Goal: Task Accomplishment & Management: Use online tool/utility

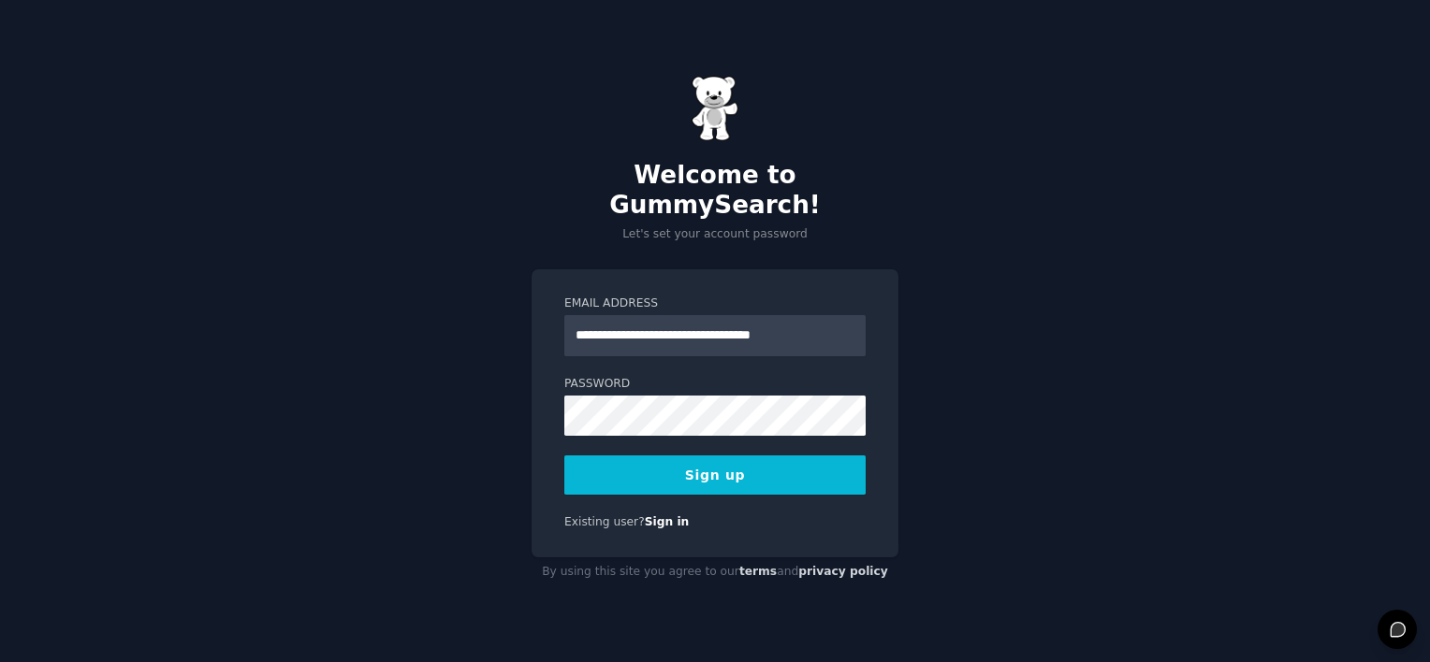
click at [755, 439] on form "**********" at bounding box center [714, 396] width 301 height 200
click at [749, 456] on button "Sign up" at bounding box center [714, 475] width 301 height 39
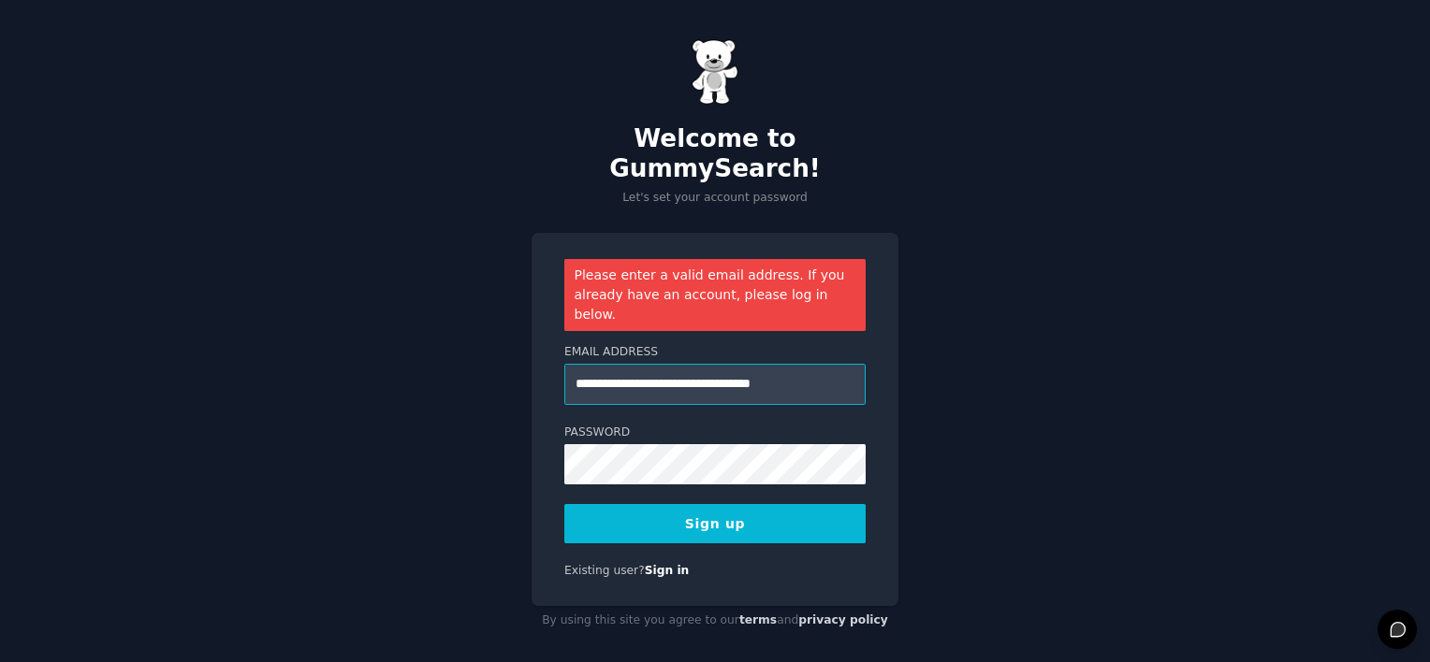
click at [832, 364] on input "**********" at bounding box center [714, 384] width 301 height 41
type input "**********"
click at [564, 504] on button "Sign up" at bounding box center [714, 523] width 301 height 39
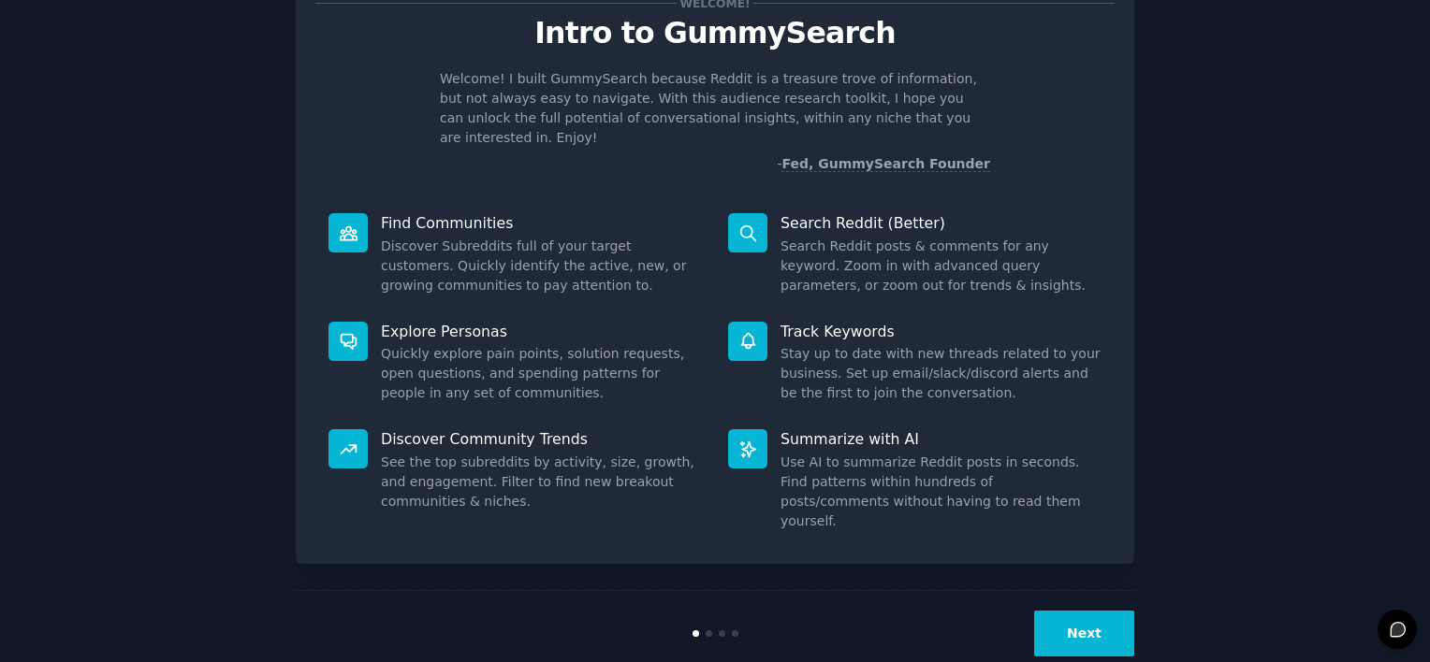
scroll to position [68, 0]
click at [1098, 612] on button "Next" at bounding box center [1084, 635] width 100 height 46
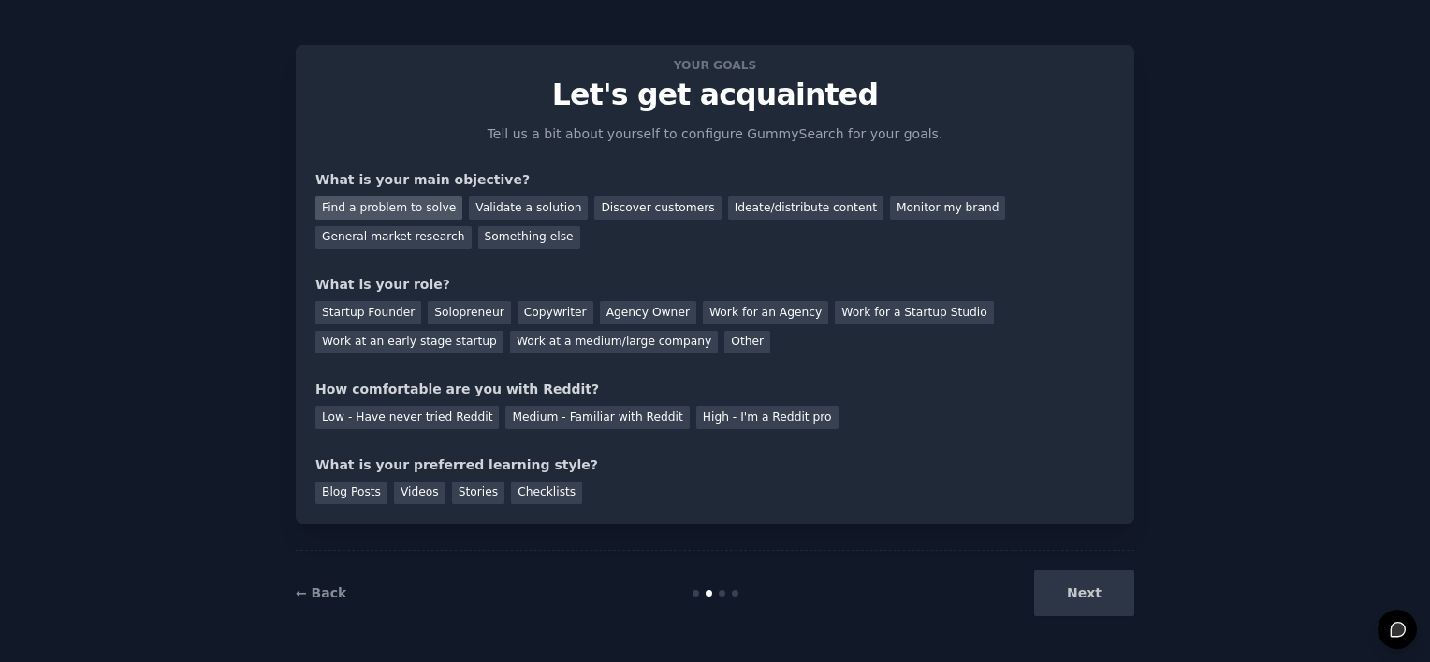
click at [393, 210] on div "Find a problem to solve" at bounding box center [388, 207] width 147 height 23
click at [534, 211] on div "Validate a solution" at bounding box center [528, 207] width 119 height 23
click at [394, 216] on div "Find a problem to solve" at bounding box center [388, 207] width 147 height 23
click at [369, 304] on div "Startup Founder" at bounding box center [368, 312] width 106 height 23
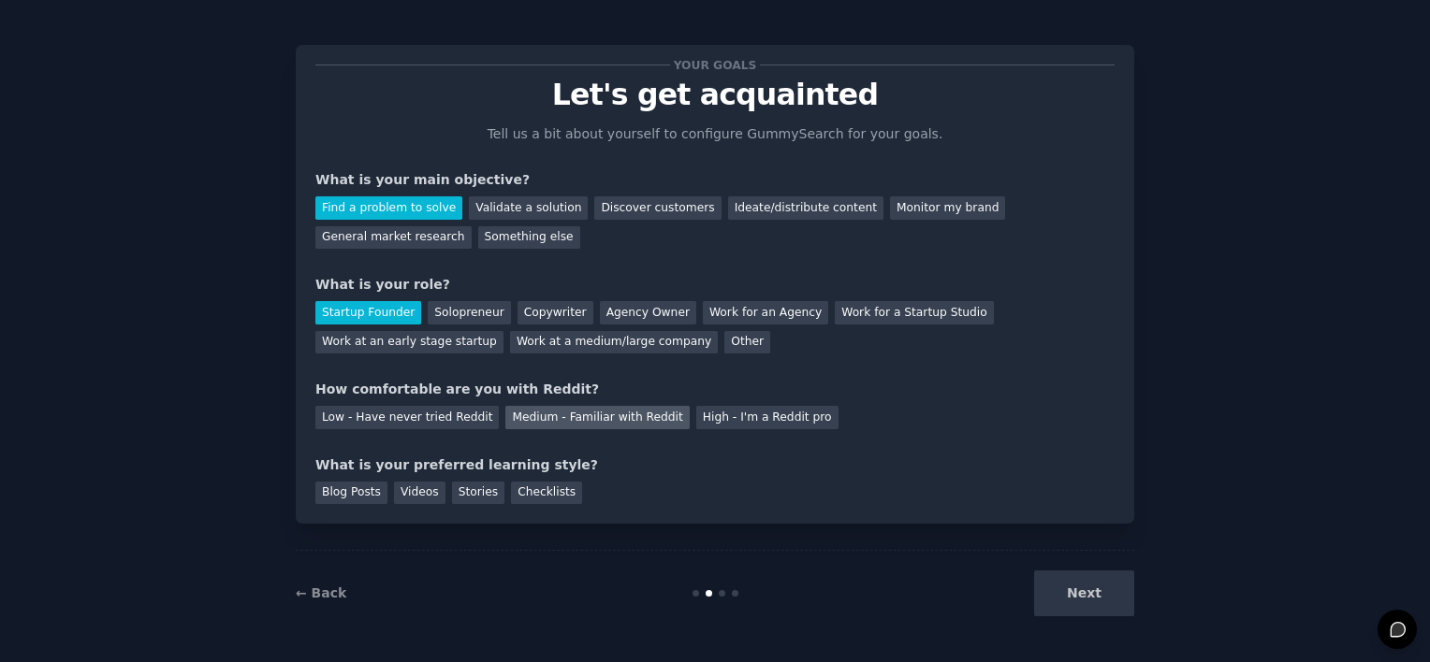
click at [548, 427] on div "Medium - Familiar with Reddit" at bounding box center [596, 417] width 183 height 23
click at [419, 494] on div "Videos" at bounding box center [419, 493] width 51 height 23
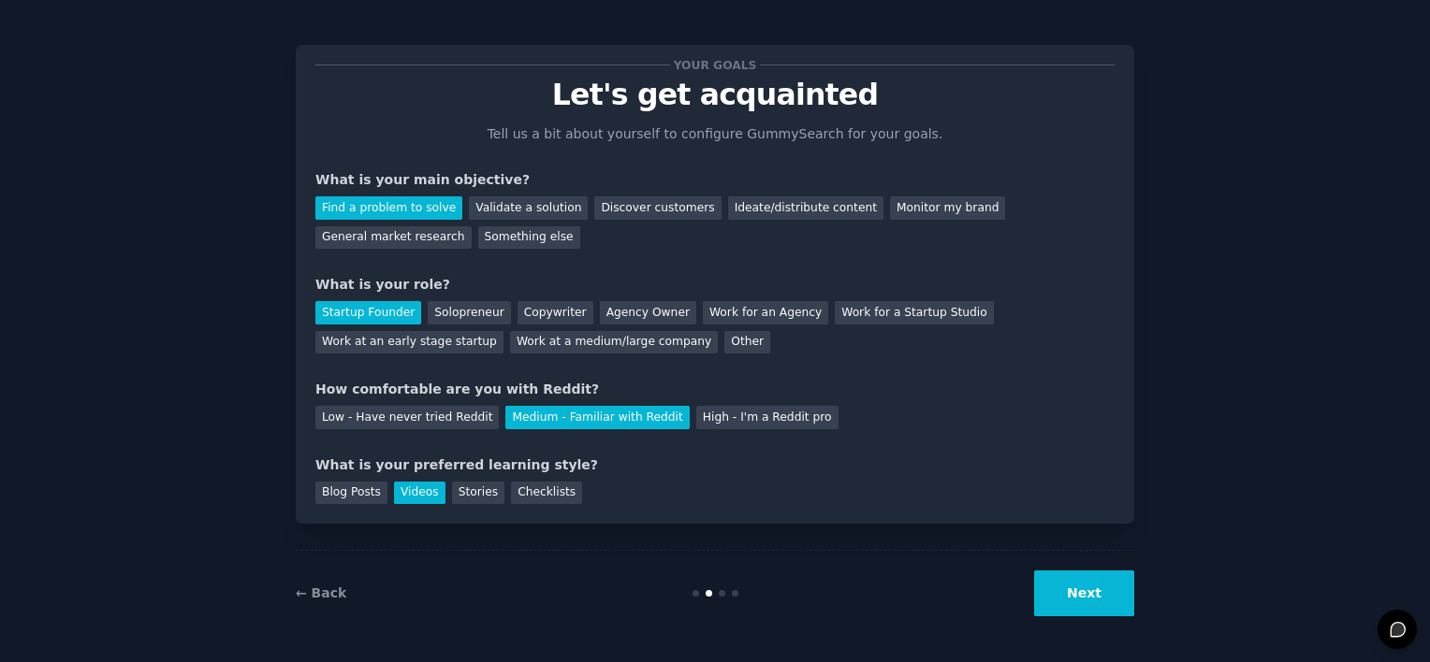
click at [1060, 595] on button "Next" at bounding box center [1084, 594] width 100 height 46
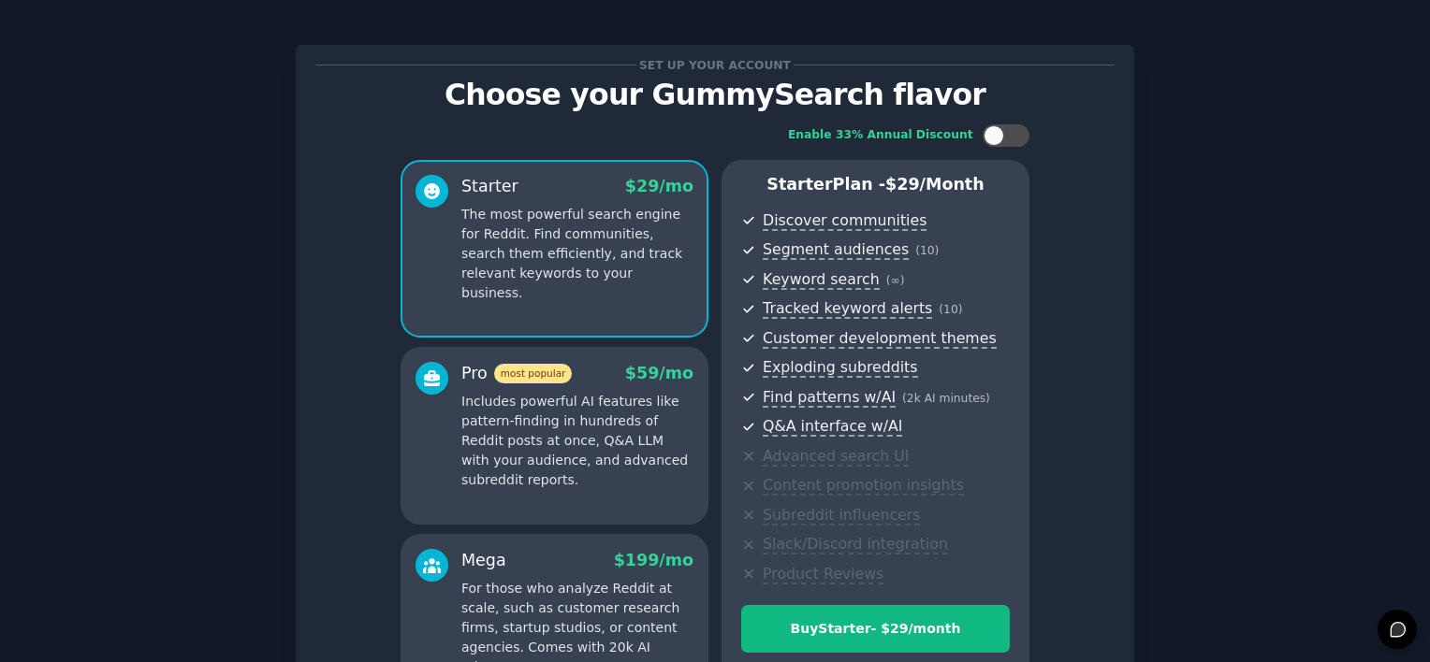
scroll to position [234, 0]
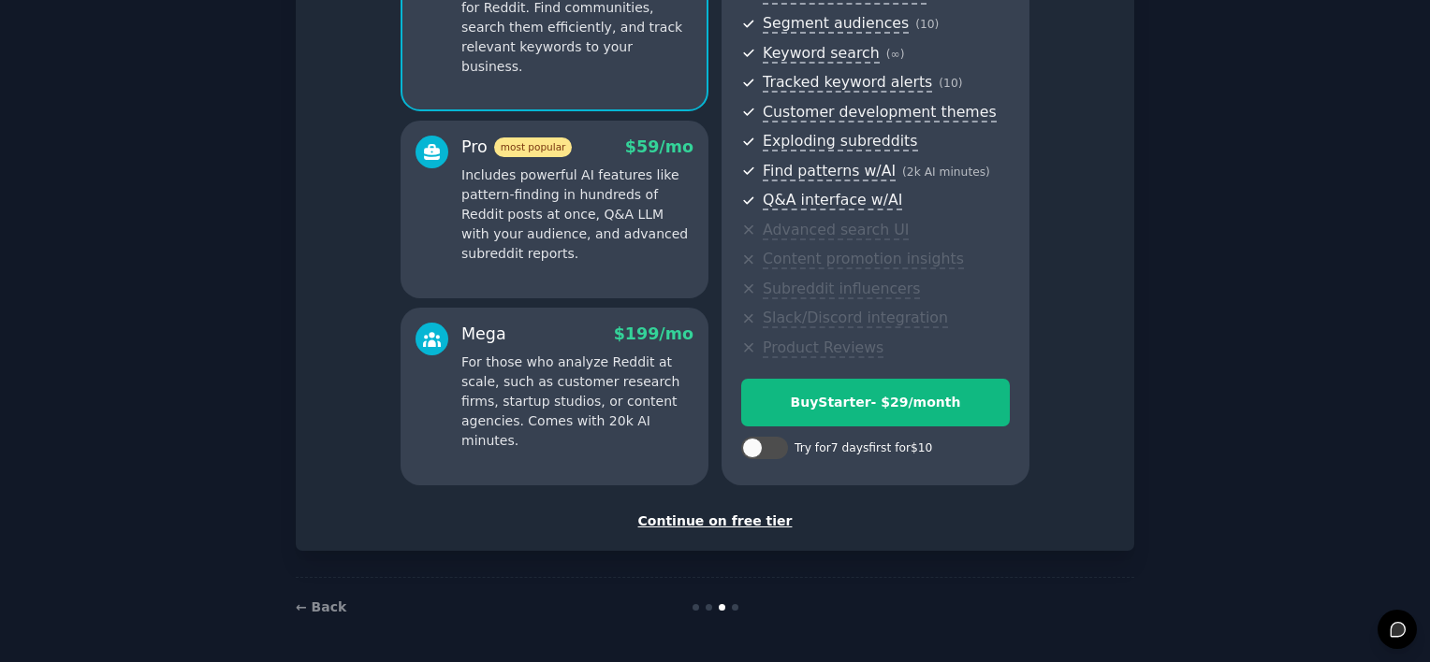
click at [712, 524] on div "Continue on free tier" at bounding box center [714, 522] width 799 height 20
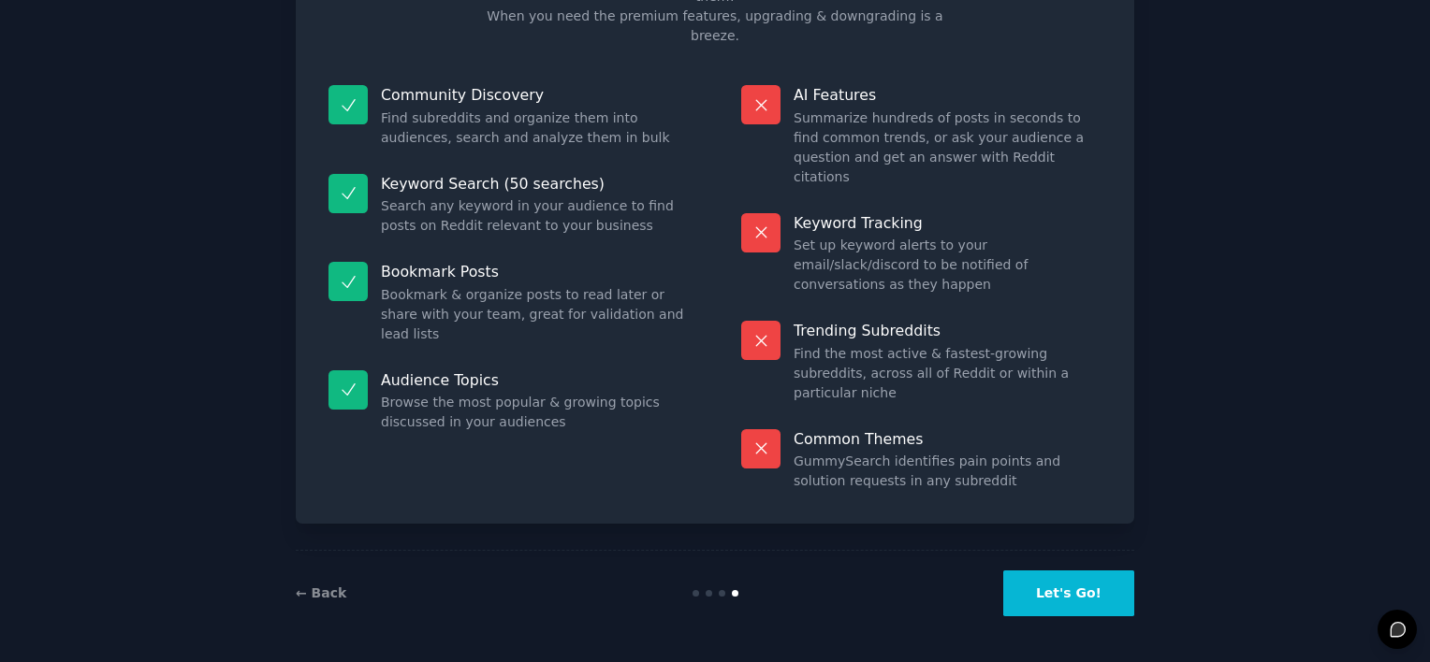
scroll to position [65, 0]
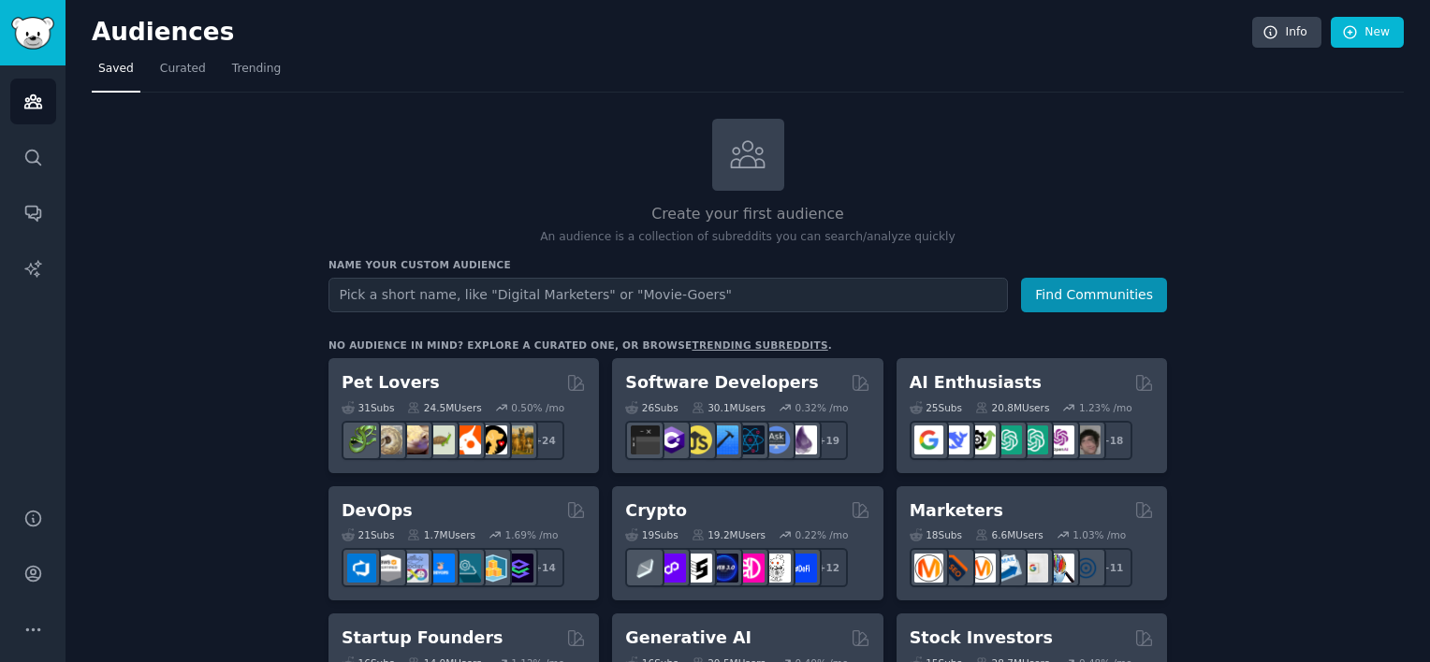
click at [408, 286] on input "text" at bounding box center [667, 295] width 679 height 35
type input "CAD"
click at [1087, 284] on button "Find Communities" at bounding box center [1094, 295] width 146 height 35
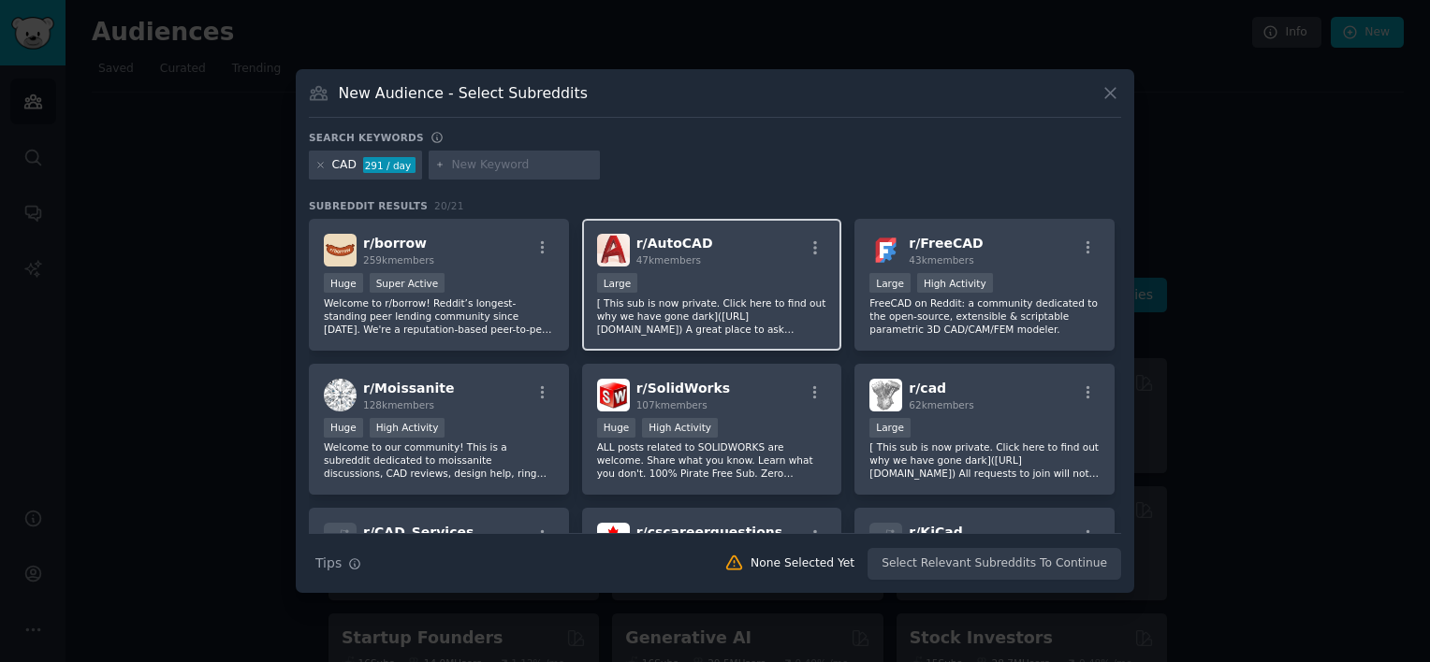
click at [685, 314] on p "[ This sub is now private. Click here to find out why we have gone dark]([URL][…" at bounding box center [712, 316] width 230 height 39
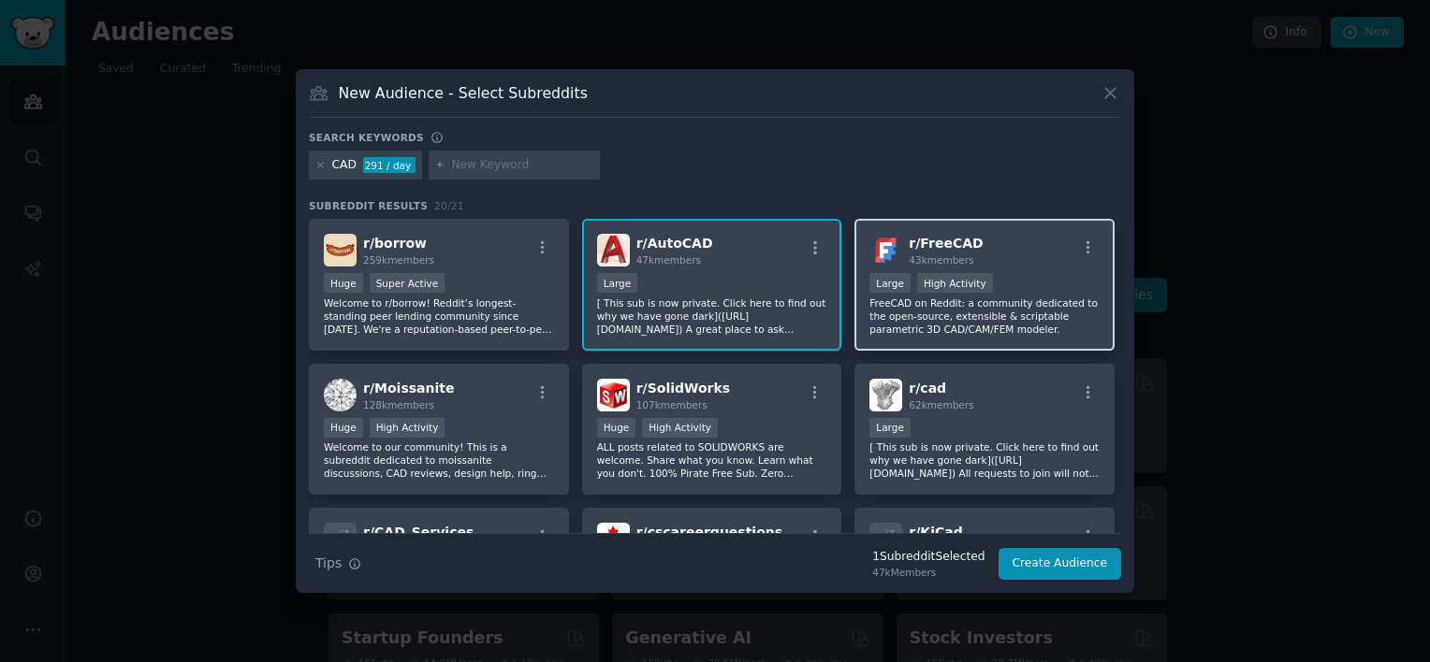
click at [982, 299] on p "FreeCAD on Reddit: a community dedicated to the open-source, extensible & scrip…" at bounding box center [984, 316] width 230 height 39
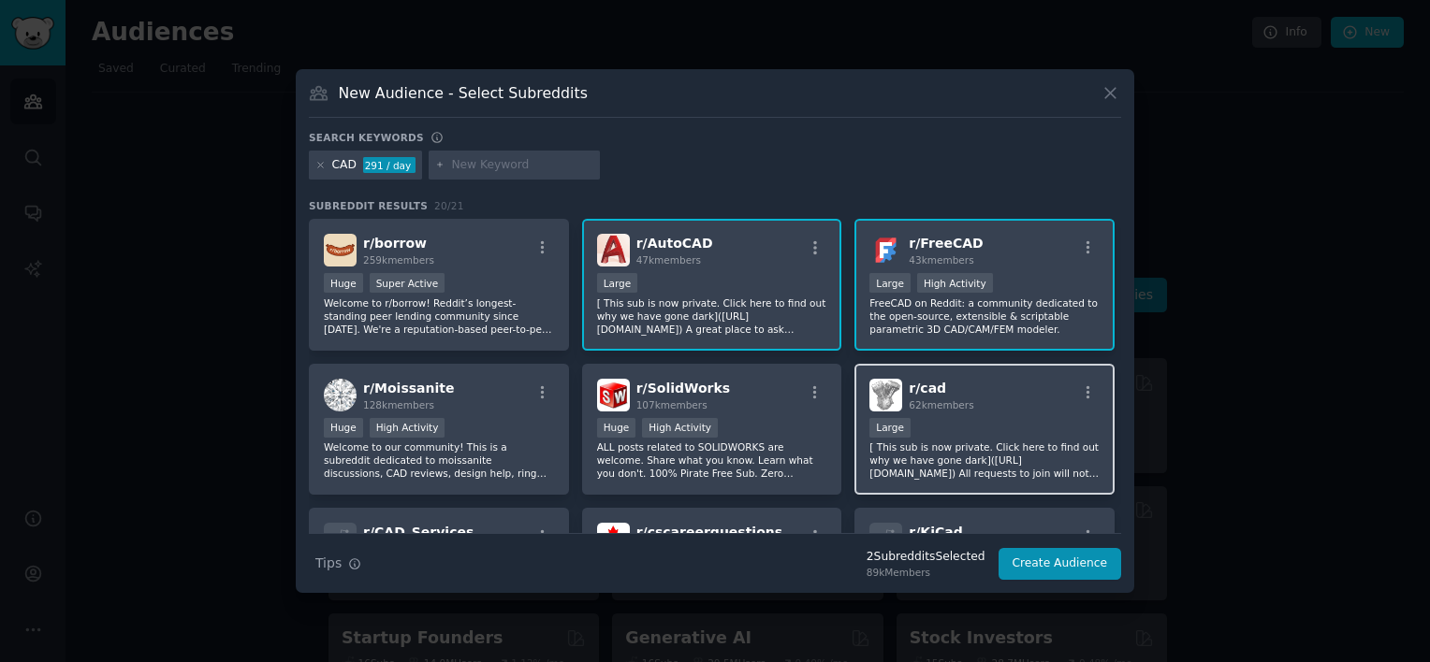
click at [991, 410] on div "r/ cad 62k members Large [ This sub is now private. Click here to find out why …" at bounding box center [984, 430] width 260 height 132
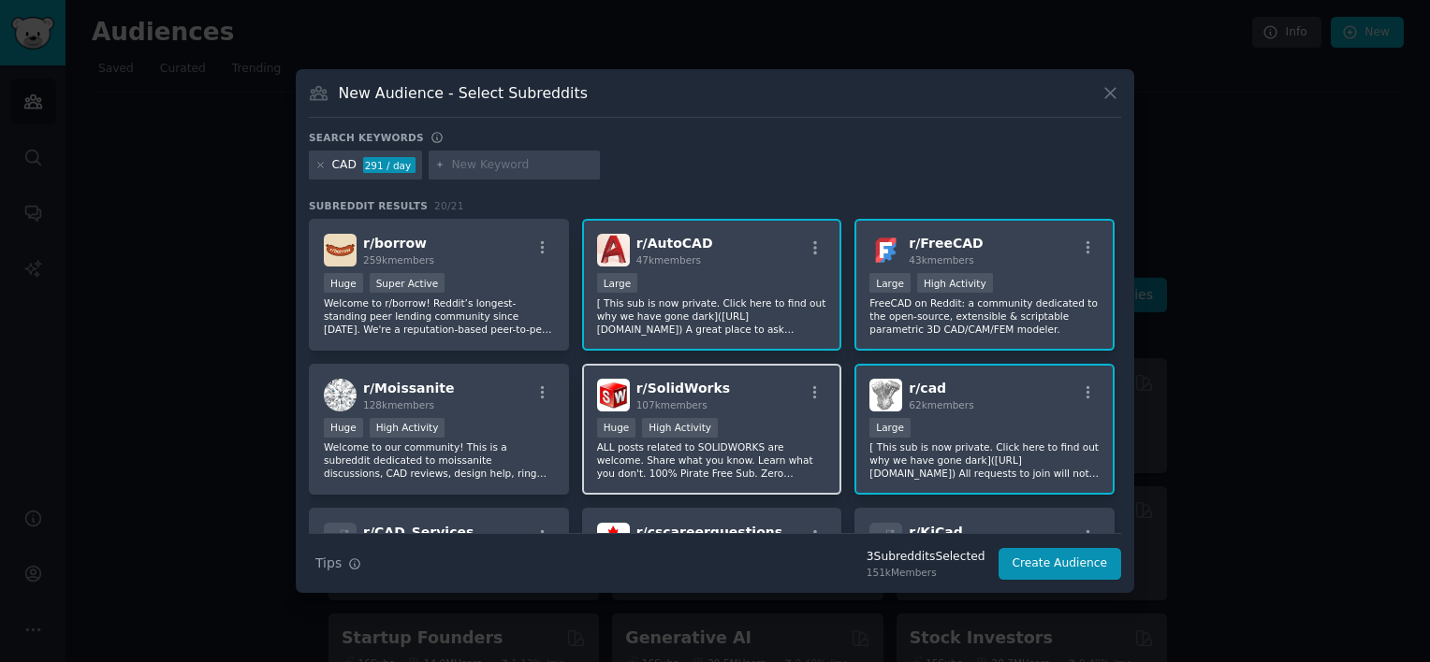
click at [737, 418] on div "Huge High Activity" at bounding box center [712, 429] width 230 height 23
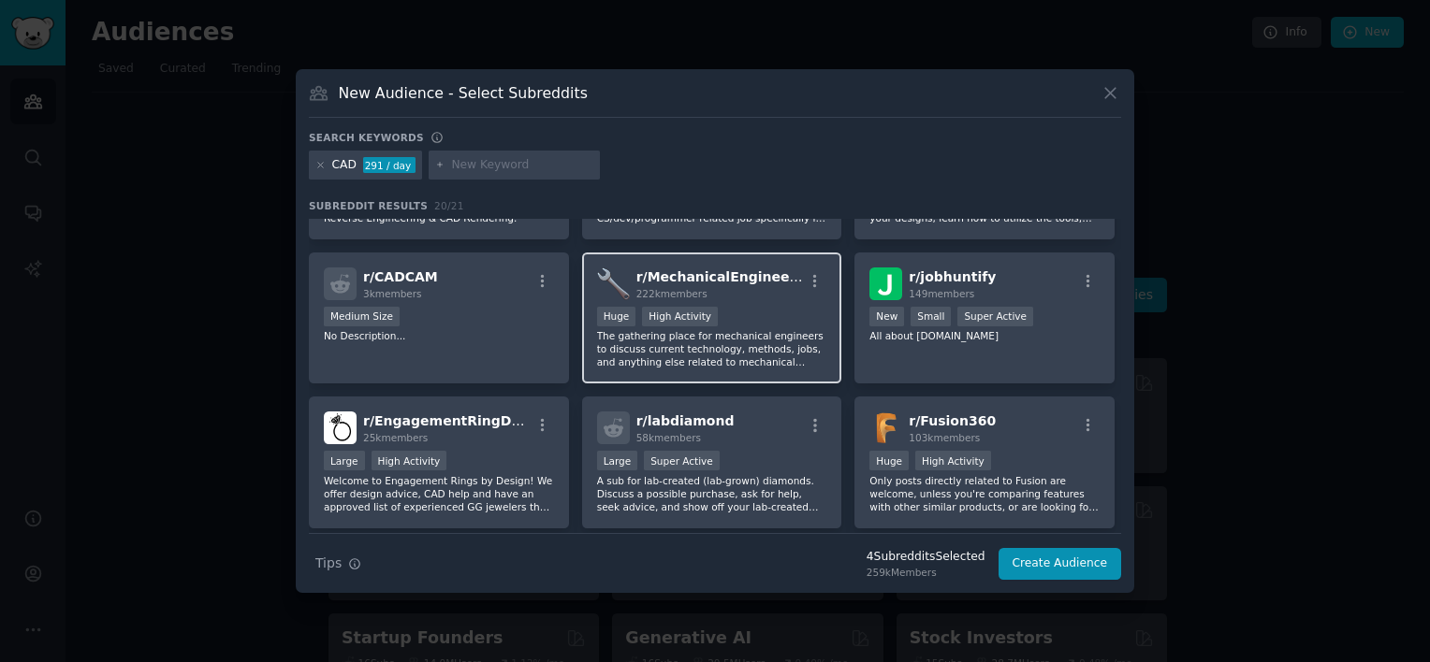
scroll to position [511, 0]
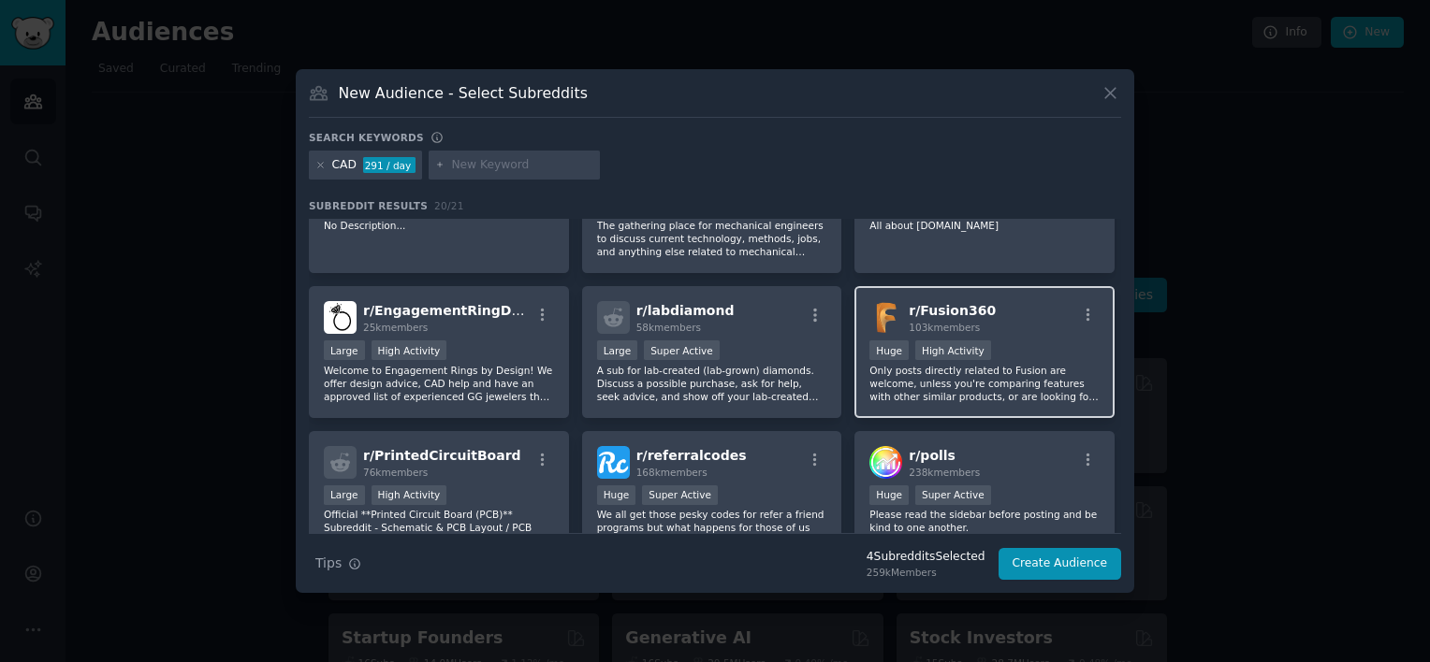
click at [1037, 383] on p "Only posts directly related to Fusion are welcome, unless you're comparing feat…" at bounding box center [984, 383] width 230 height 39
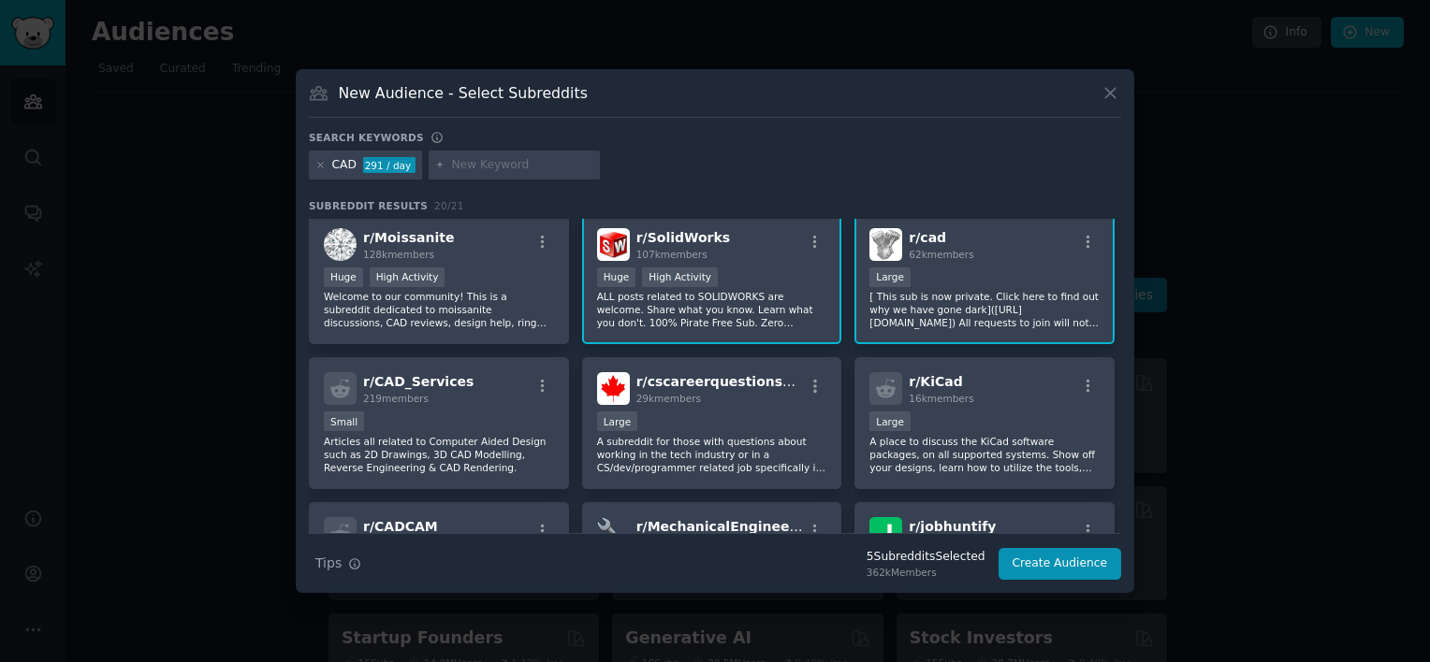
scroll to position [0, 0]
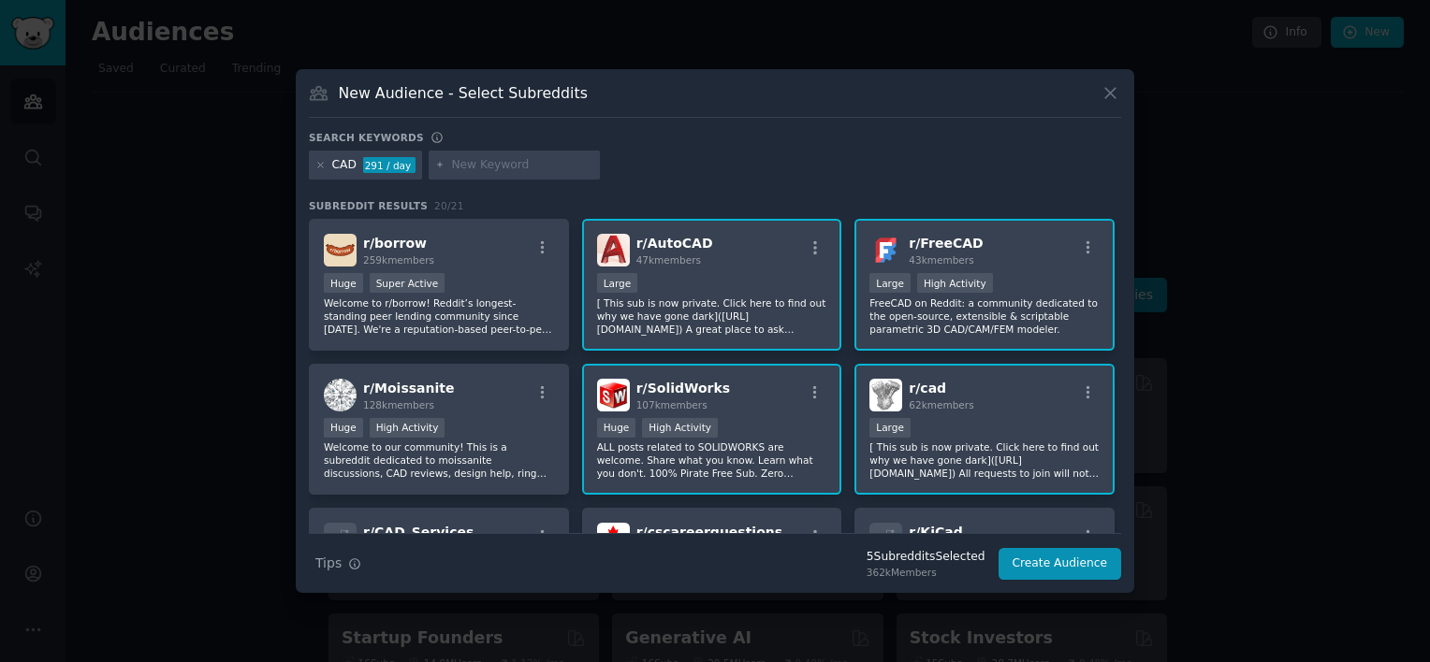
click at [512, 165] on input "text" at bounding box center [522, 165] width 142 height 17
type input "3d"
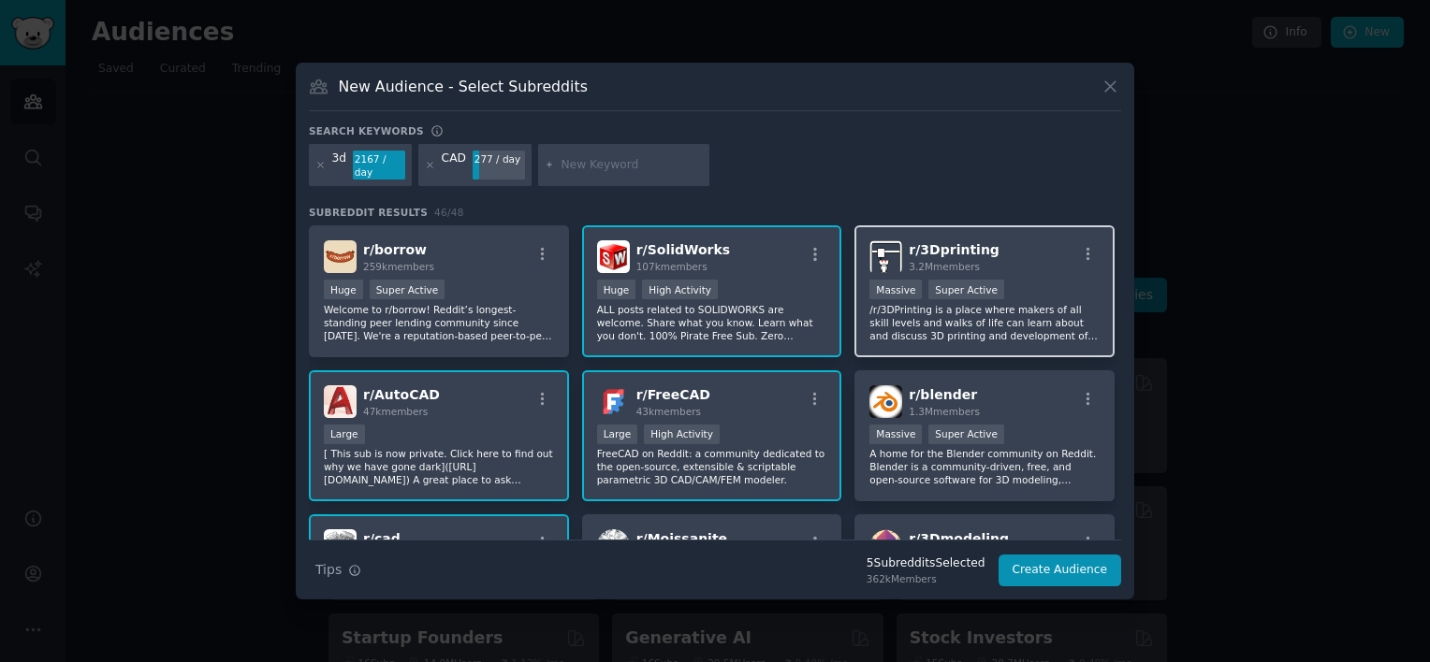
click at [1066, 247] on div "r/ 3Dprinting 3.2M members" at bounding box center [984, 256] width 230 height 33
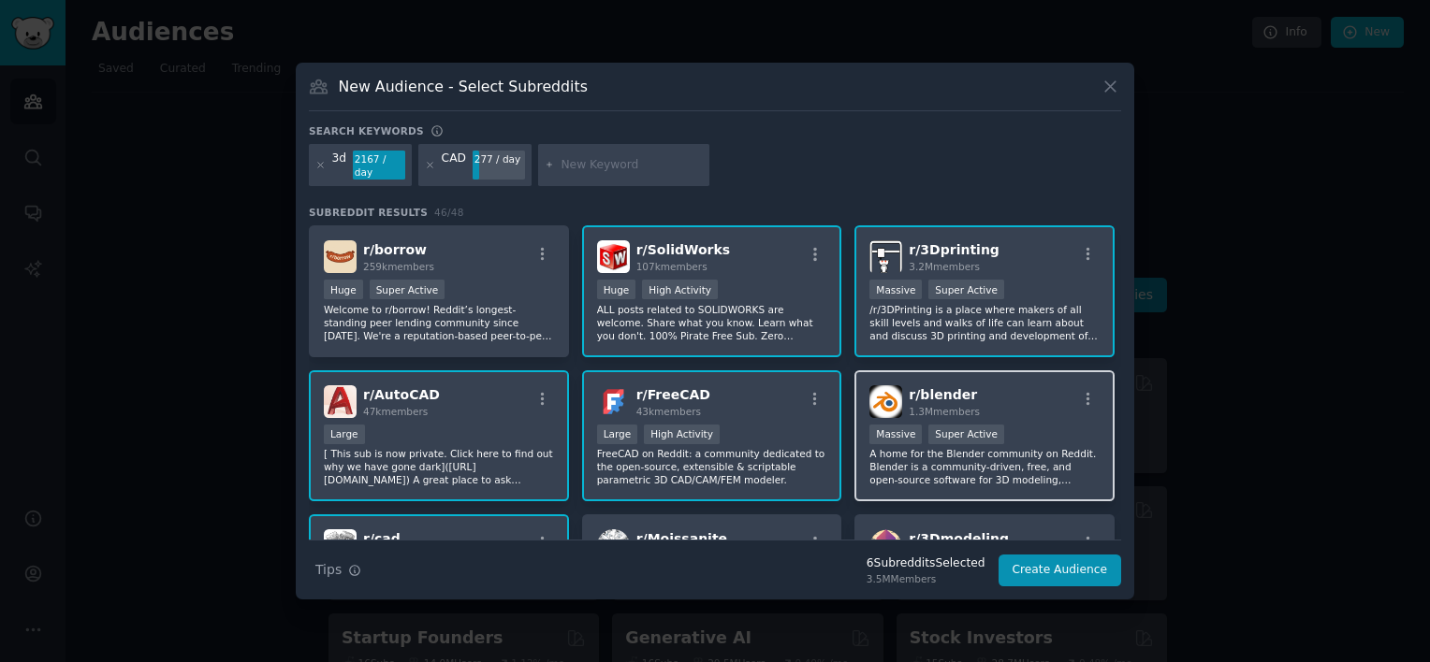
click at [980, 447] on p "A home for the Blender community on Reddit. Blender is a community-driven, free…" at bounding box center [984, 466] width 230 height 39
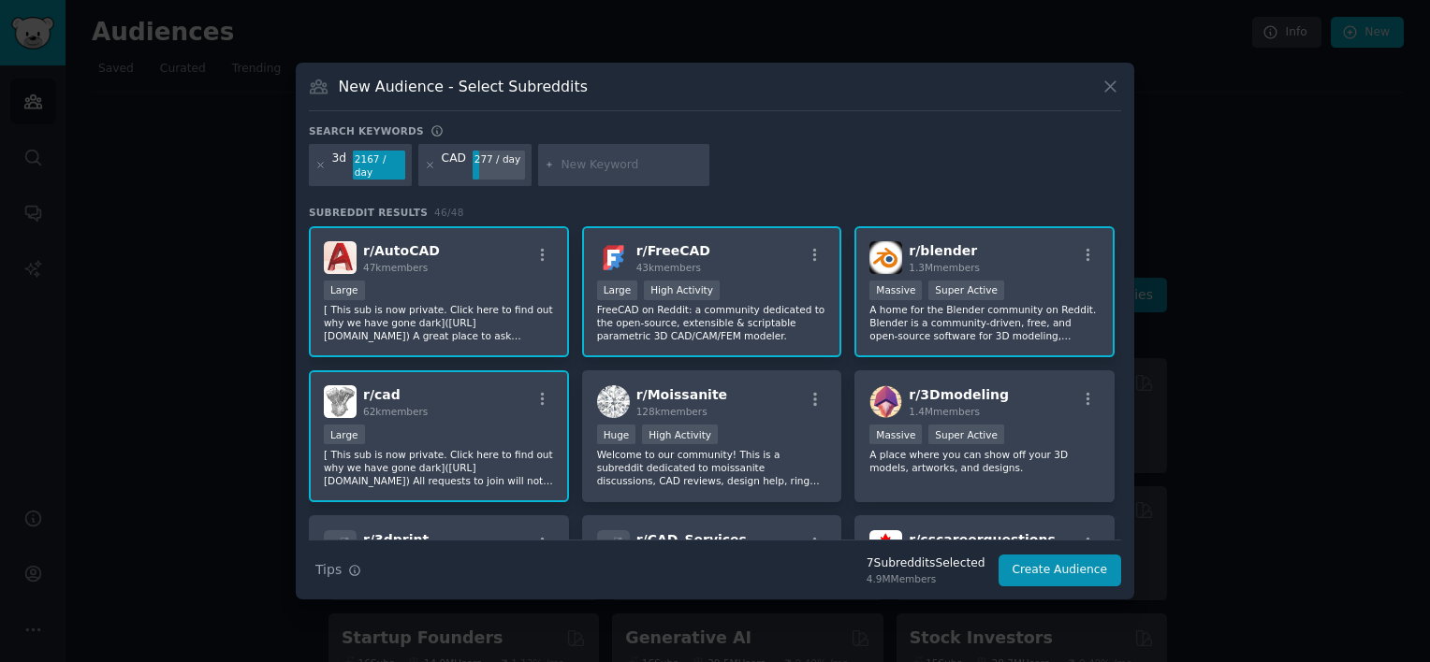
scroll to position [145, 0]
click at [935, 459] on p "A place where you can show off your 3D models, artworks, and designs." at bounding box center [984, 460] width 230 height 26
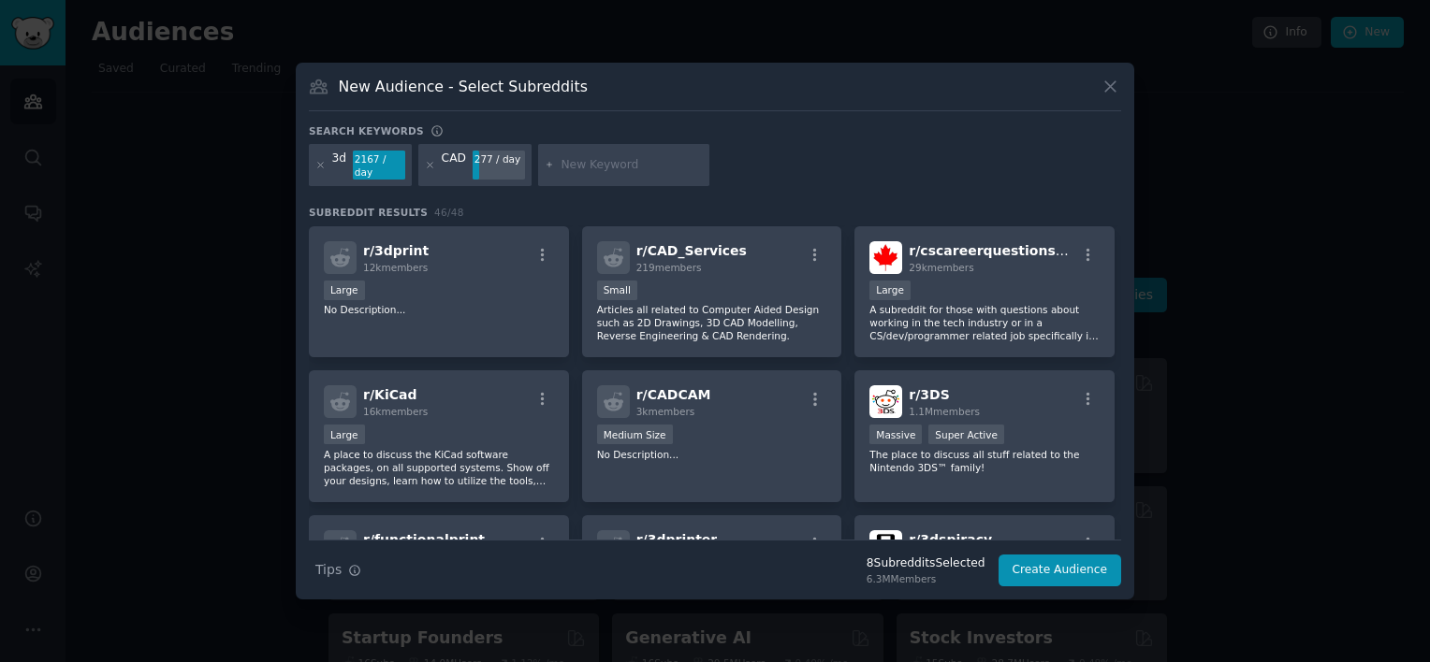
scroll to position [0, 0]
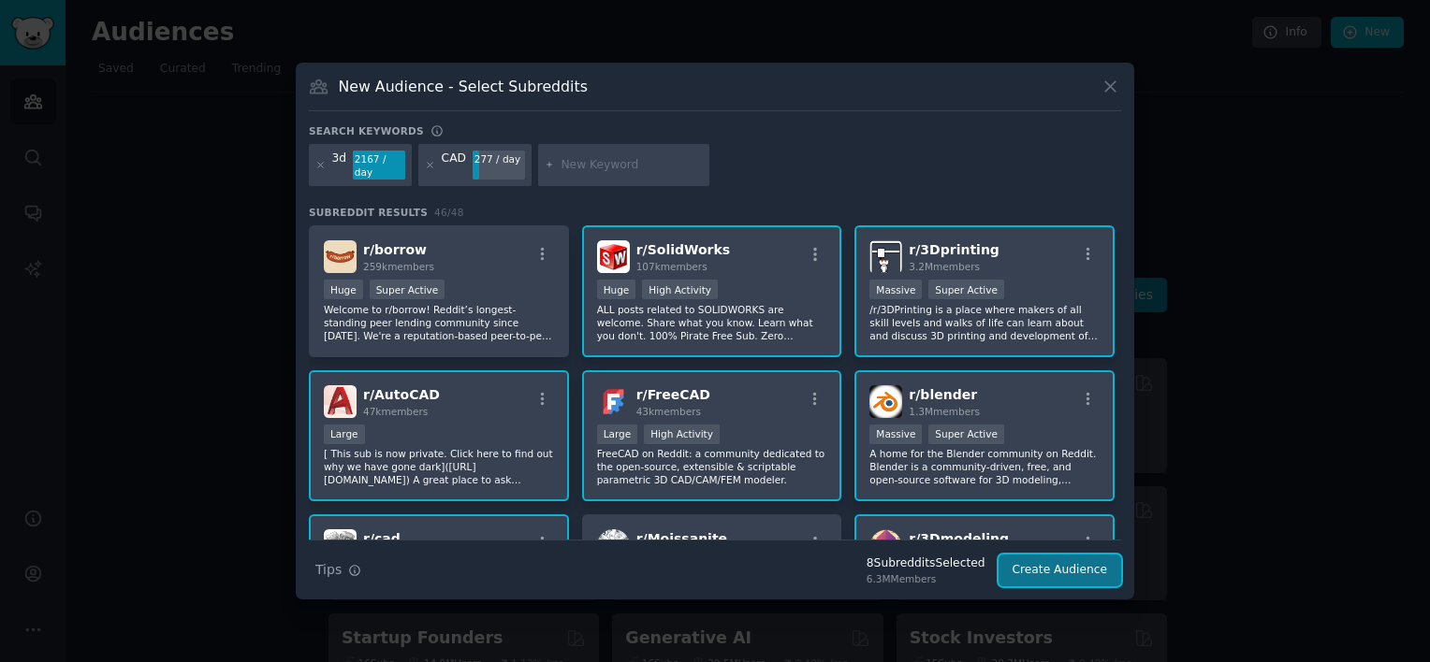
click at [1036, 563] on button "Create Audience" at bounding box center [1060, 571] width 124 height 32
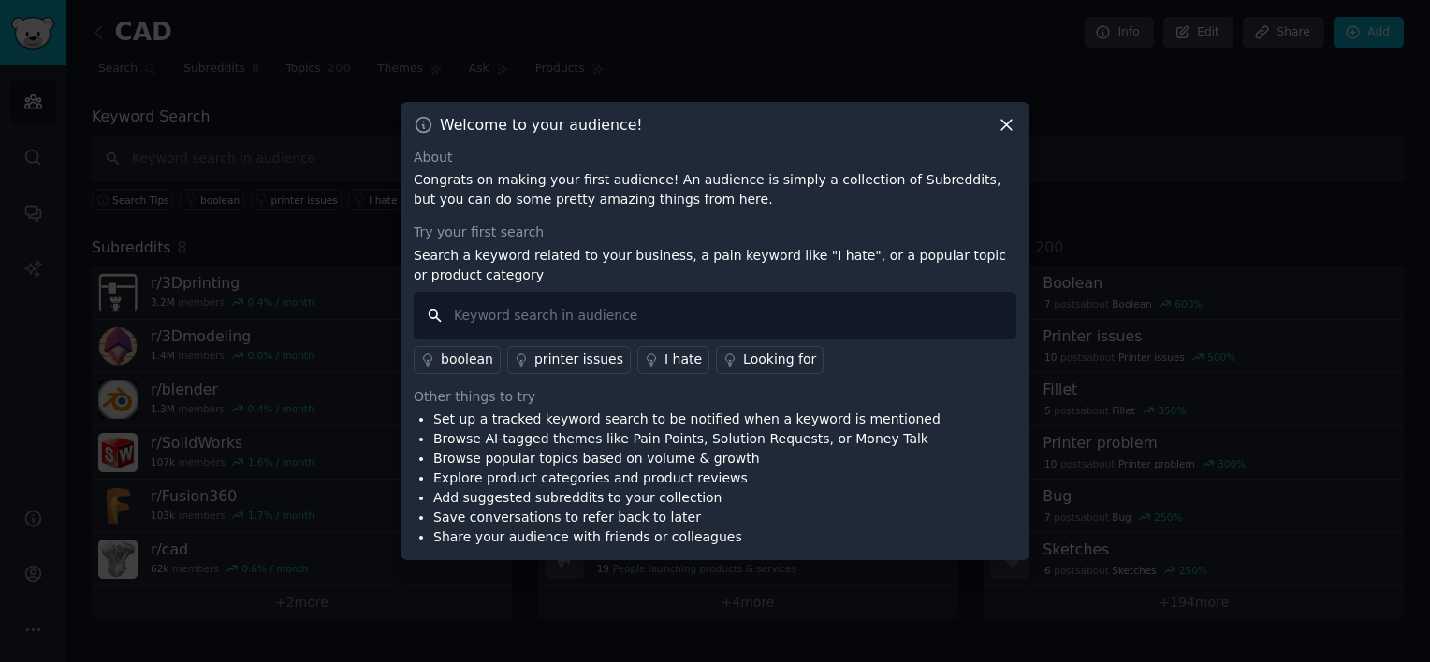
click at [805, 329] on input "text" at bounding box center [715, 316] width 603 height 48
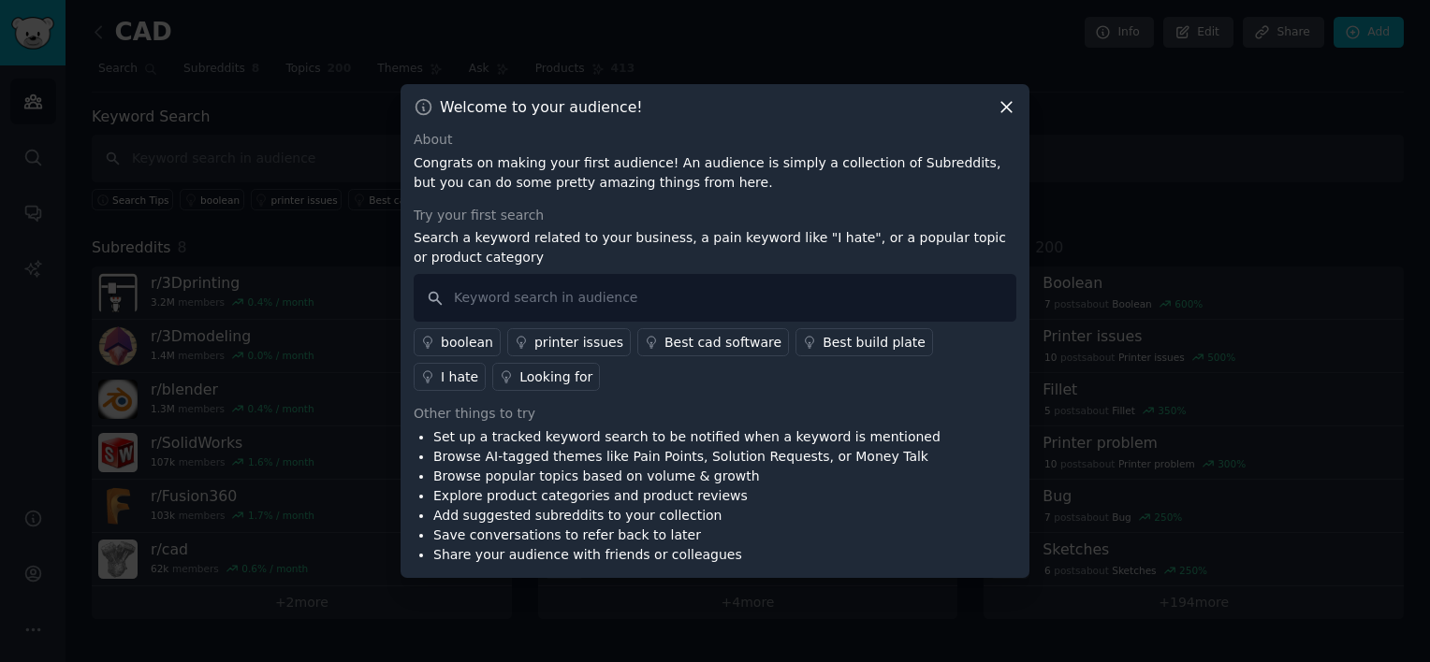
click at [519, 376] on div "Looking for" at bounding box center [555, 378] width 73 height 20
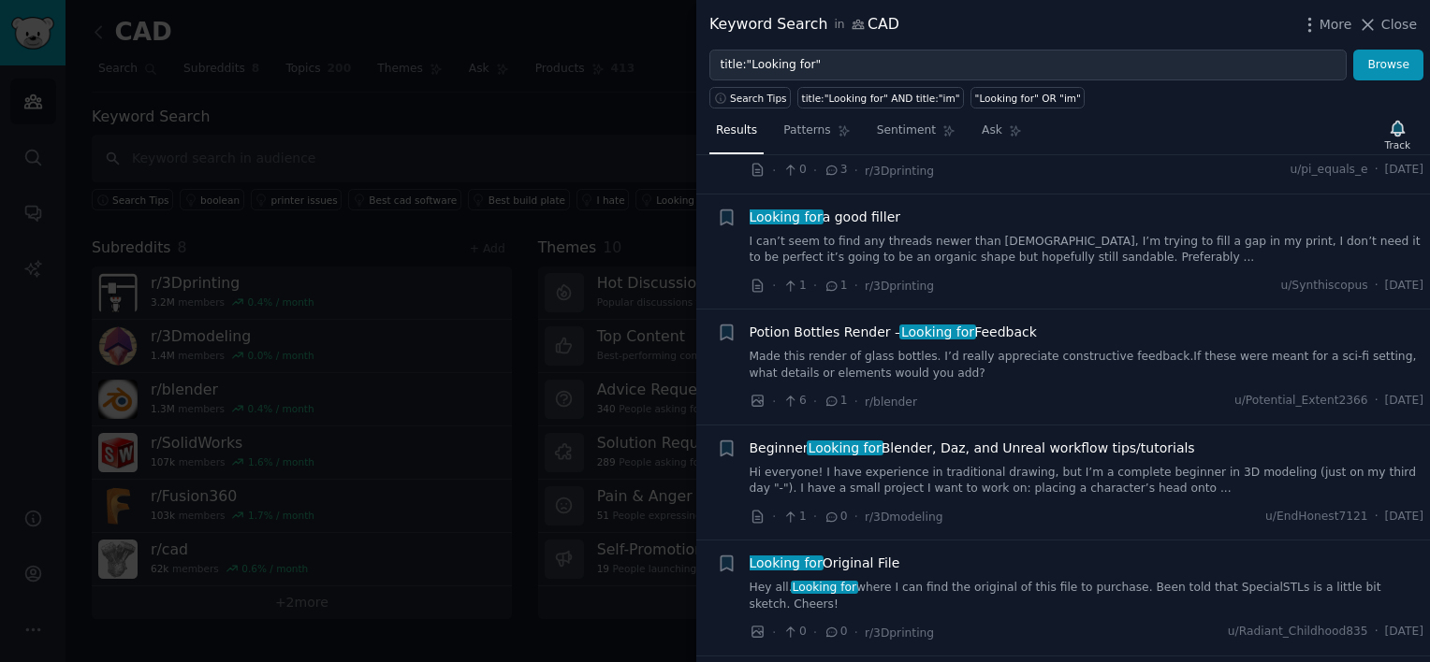
scroll to position [661, 0]
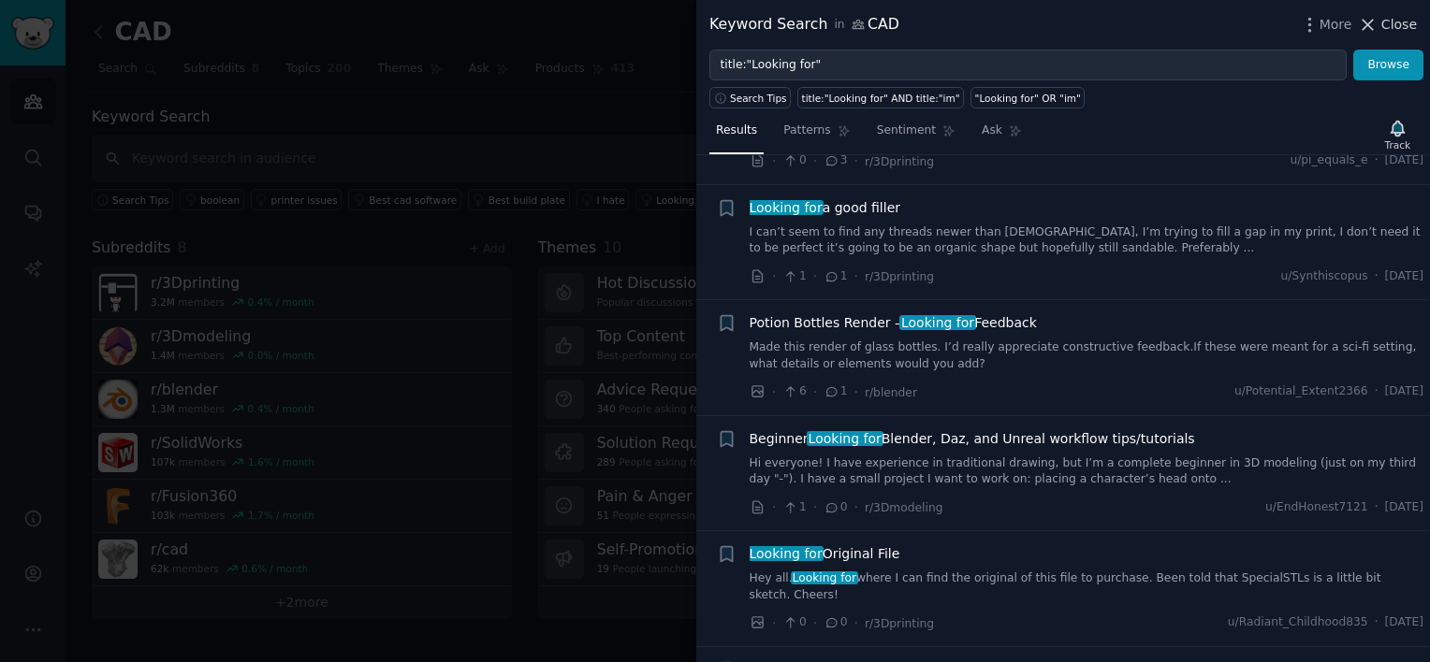
click at [1399, 28] on span "Close" at bounding box center [1399, 25] width 36 height 20
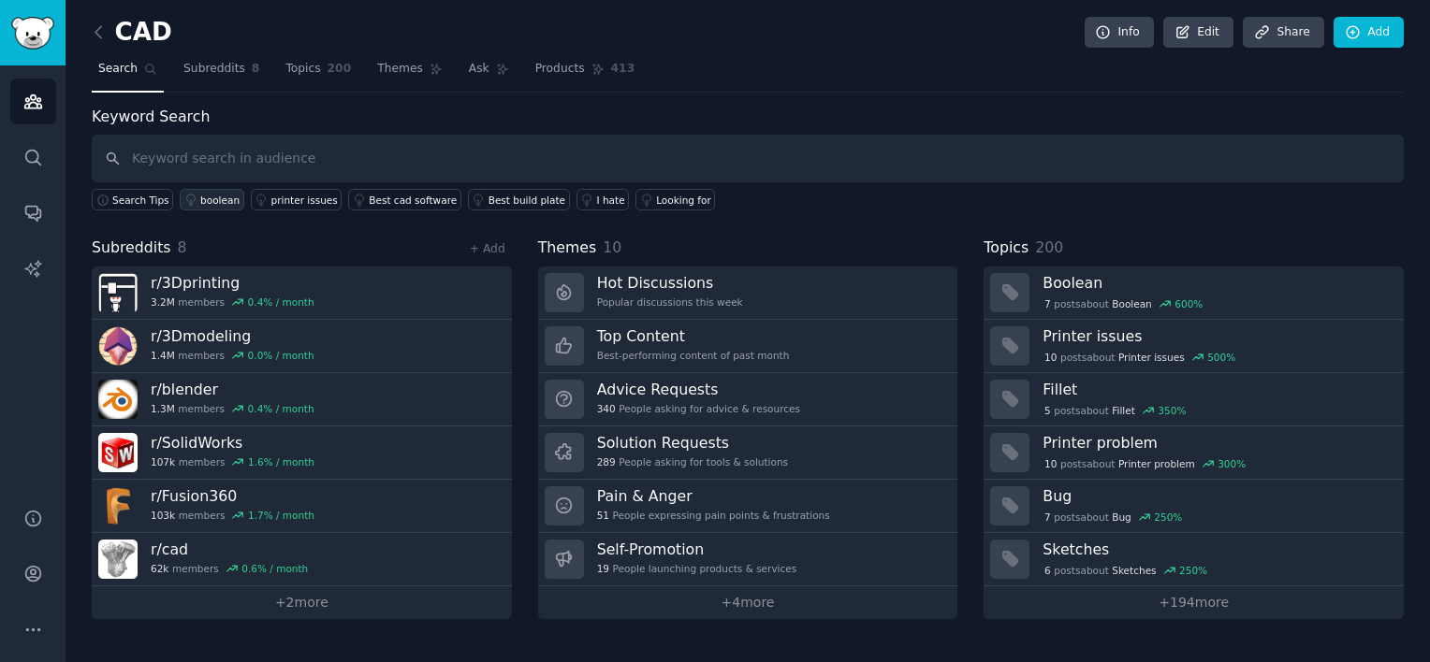
click at [200, 194] on div "boolean" at bounding box center [219, 200] width 39 height 13
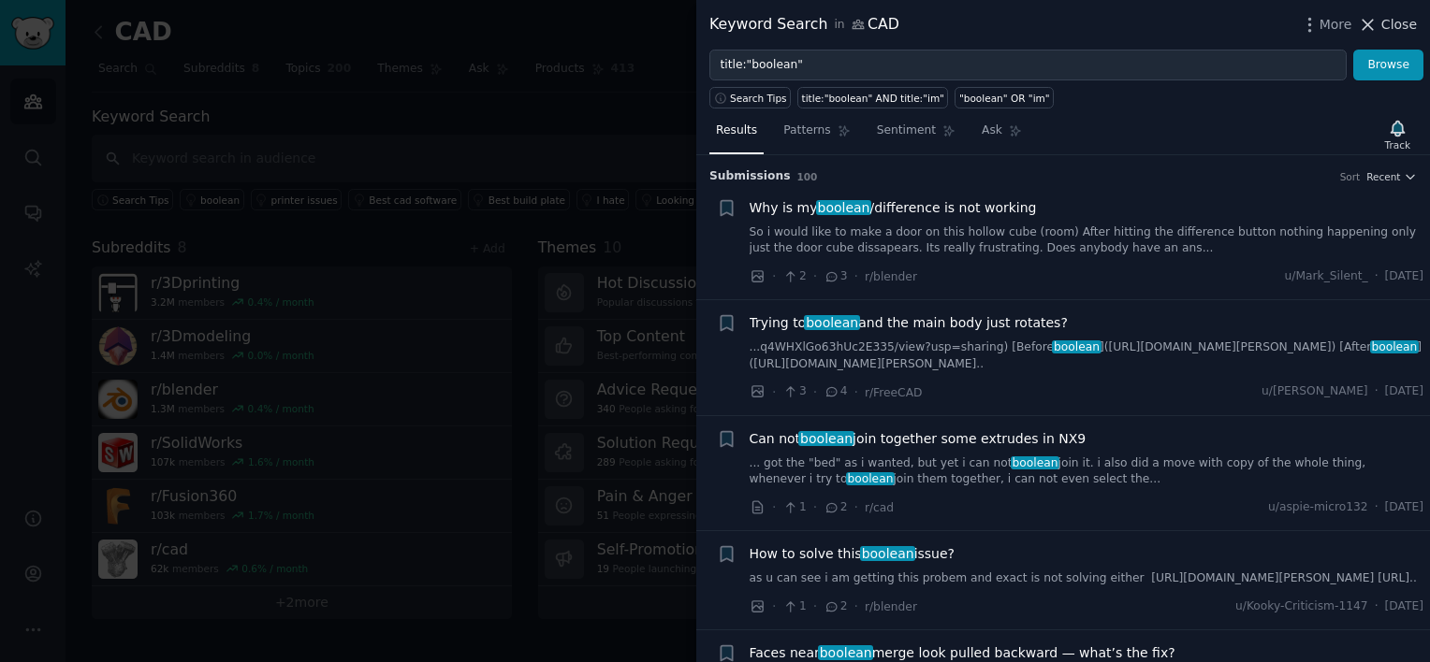
click at [1374, 22] on icon at bounding box center [1368, 25] width 20 height 20
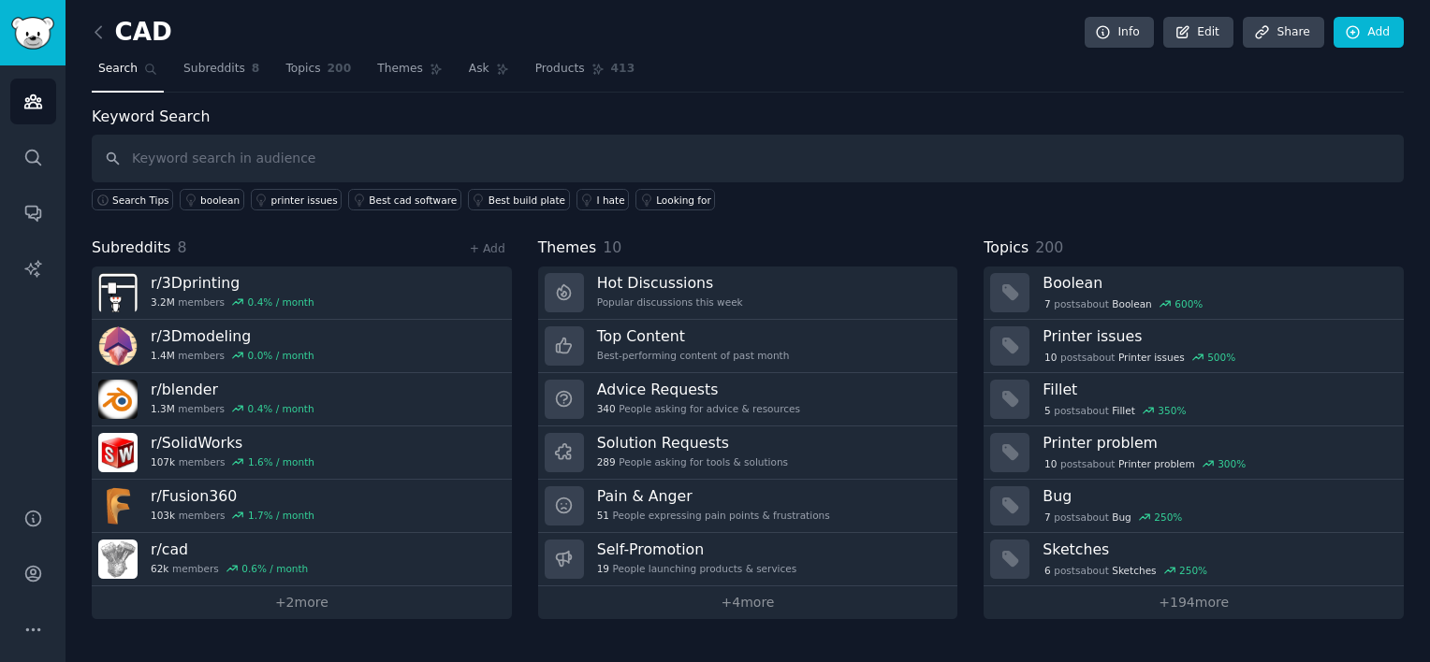
click at [546, 129] on div "Keyword Search Search Tips boolean printer issues Best cad software Best build …" at bounding box center [748, 159] width 1312 height 106
click at [543, 135] on input "text" at bounding box center [748, 159] width 1312 height 48
type input "AI"
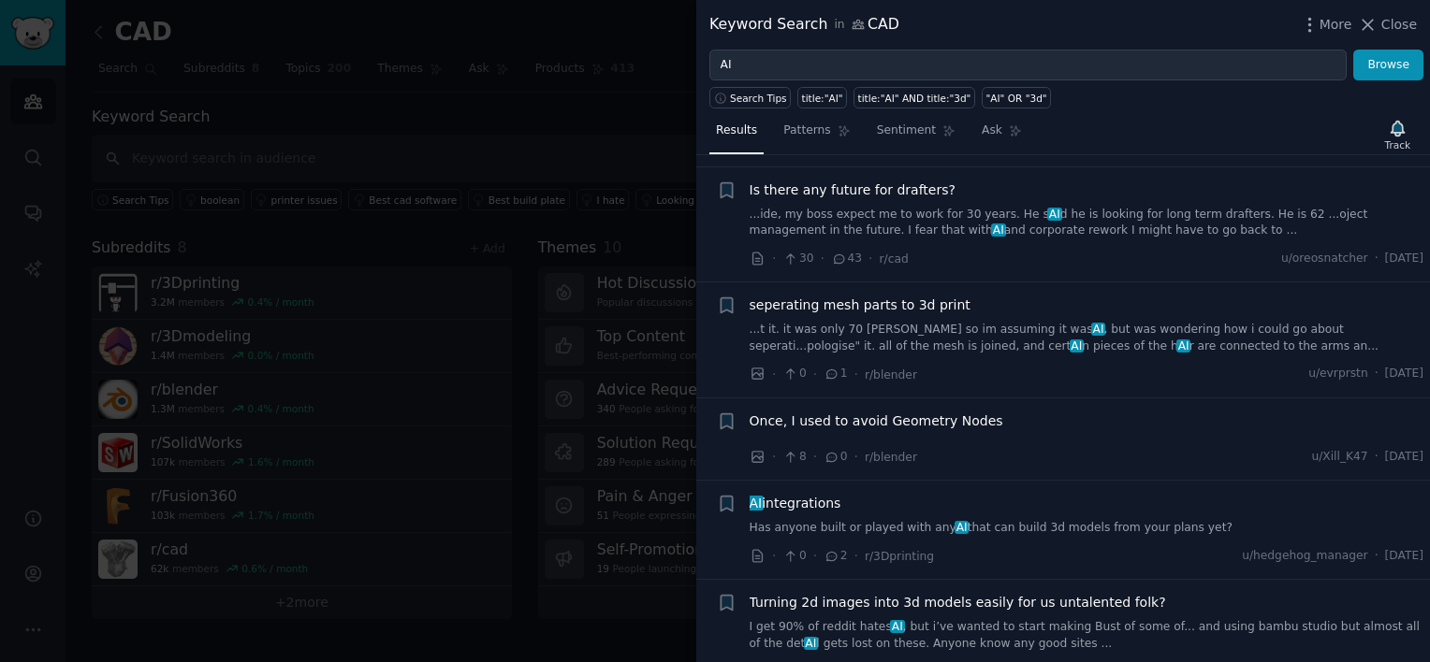
scroll to position [2623, 0]
click at [1009, 517] on link "Has anyone built or played with any AI that can build 3d models from your plans…" at bounding box center [1086, 525] width 675 height 17
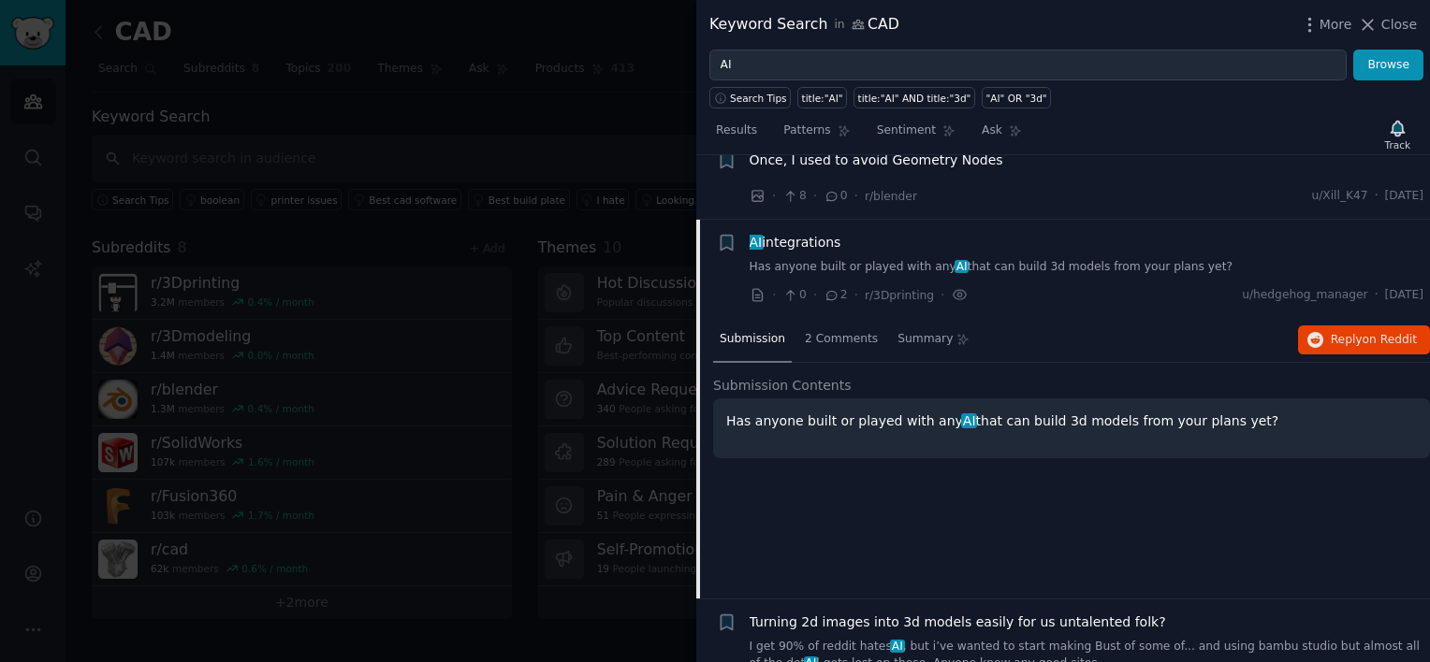
scroll to position [2873, 0]
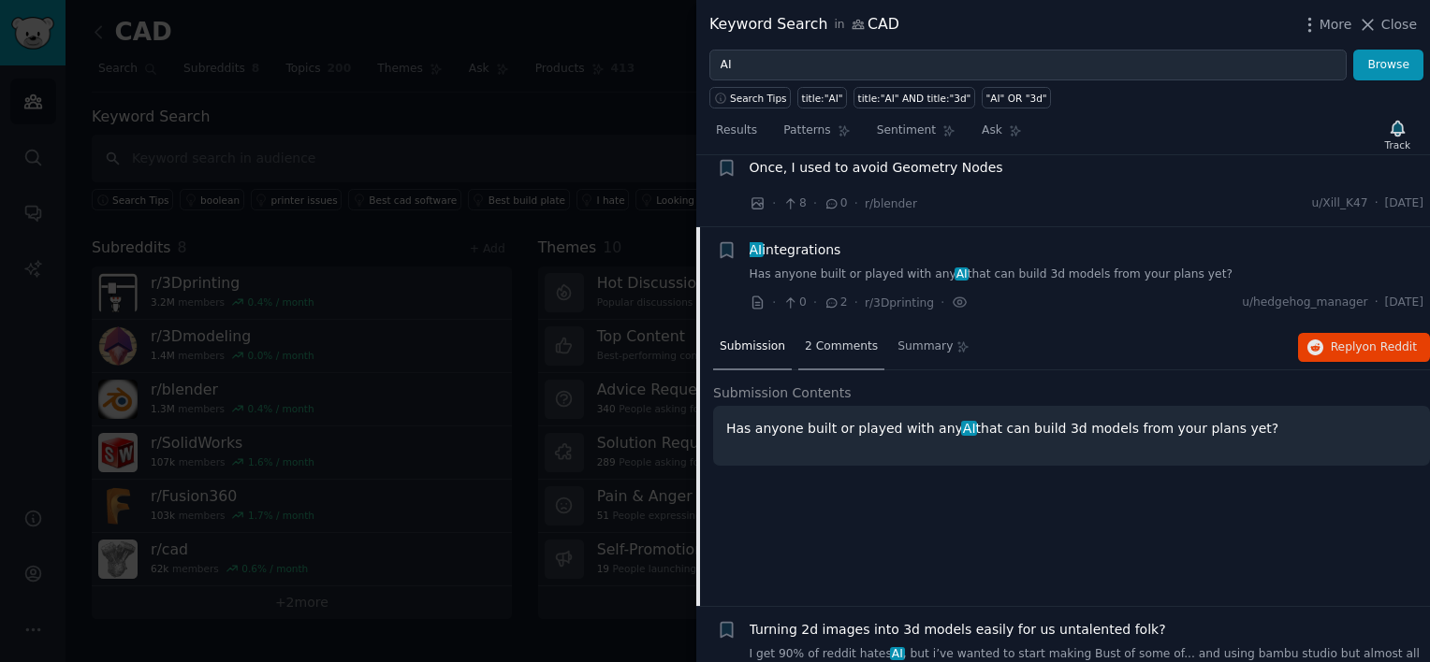
click at [835, 339] on span "2 Comments" at bounding box center [841, 347] width 73 height 17
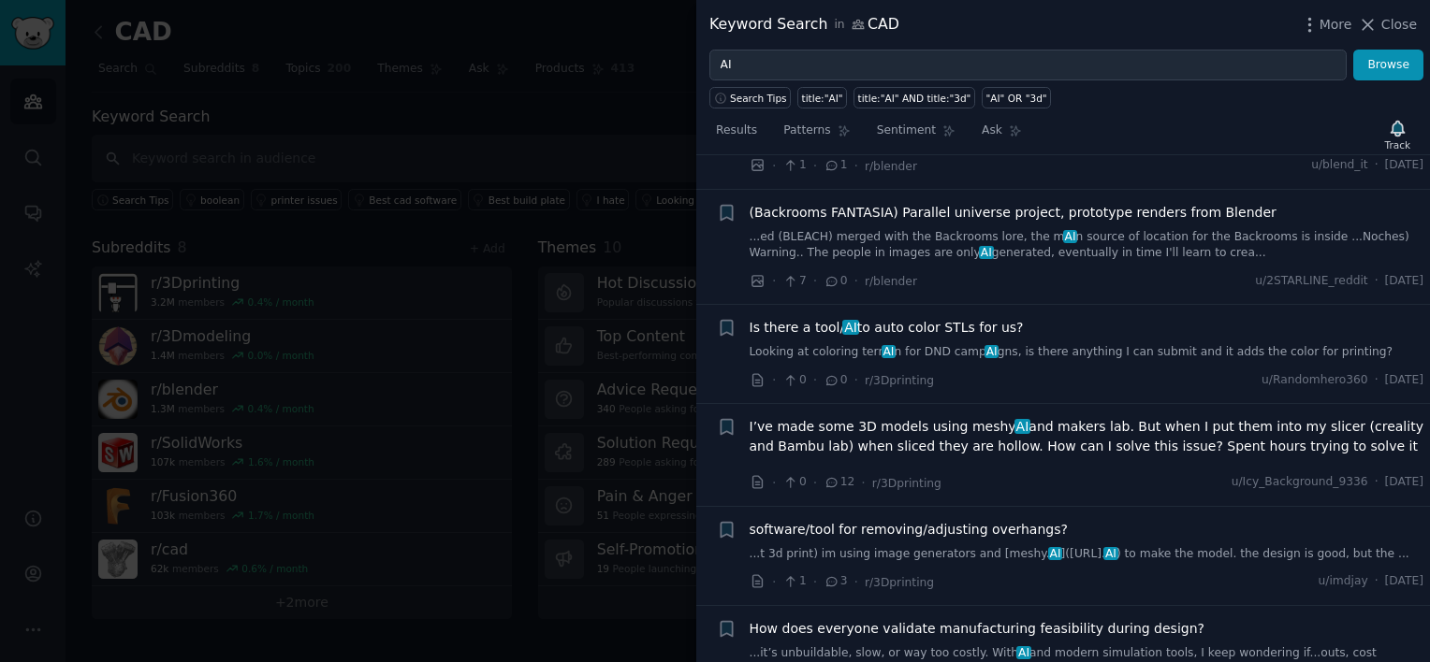
scroll to position [3655, 0]
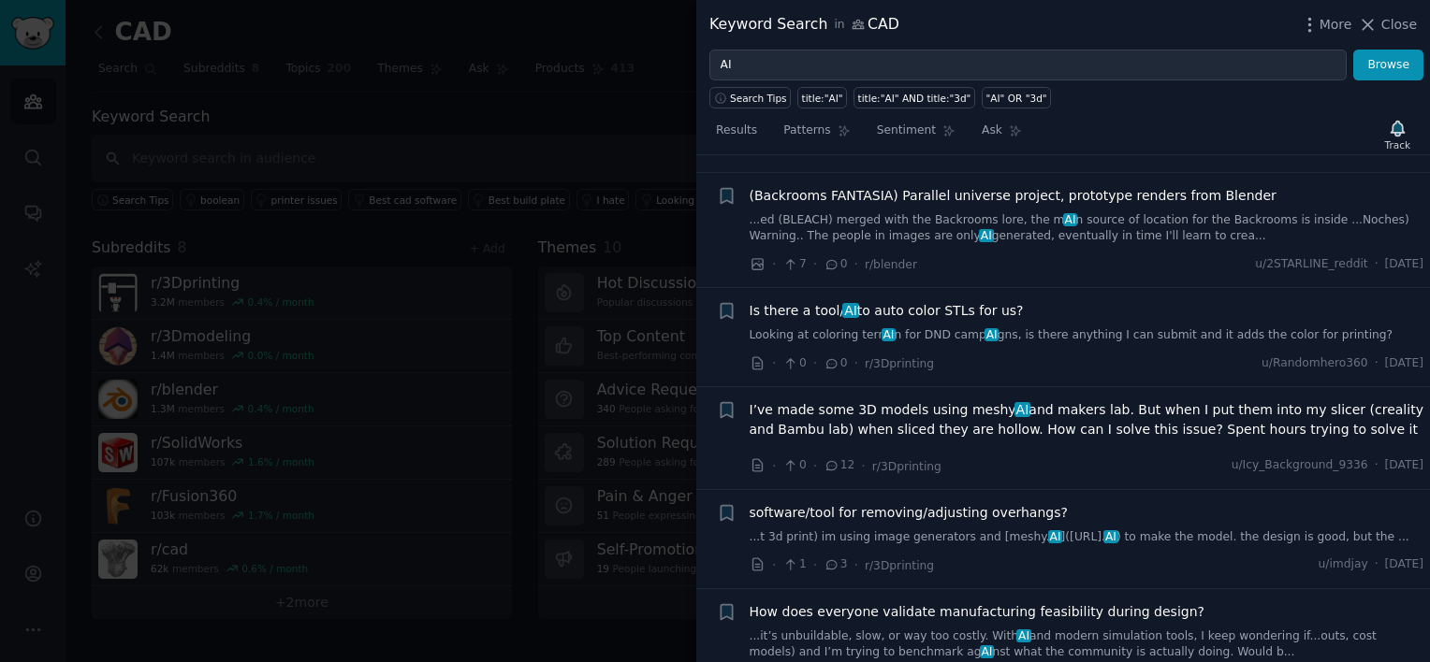
click at [1086, 327] on link "Looking at coloring terr AI n for DND camp AI gns, is there anything I can subm…" at bounding box center [1086, 335] width 675 height 17
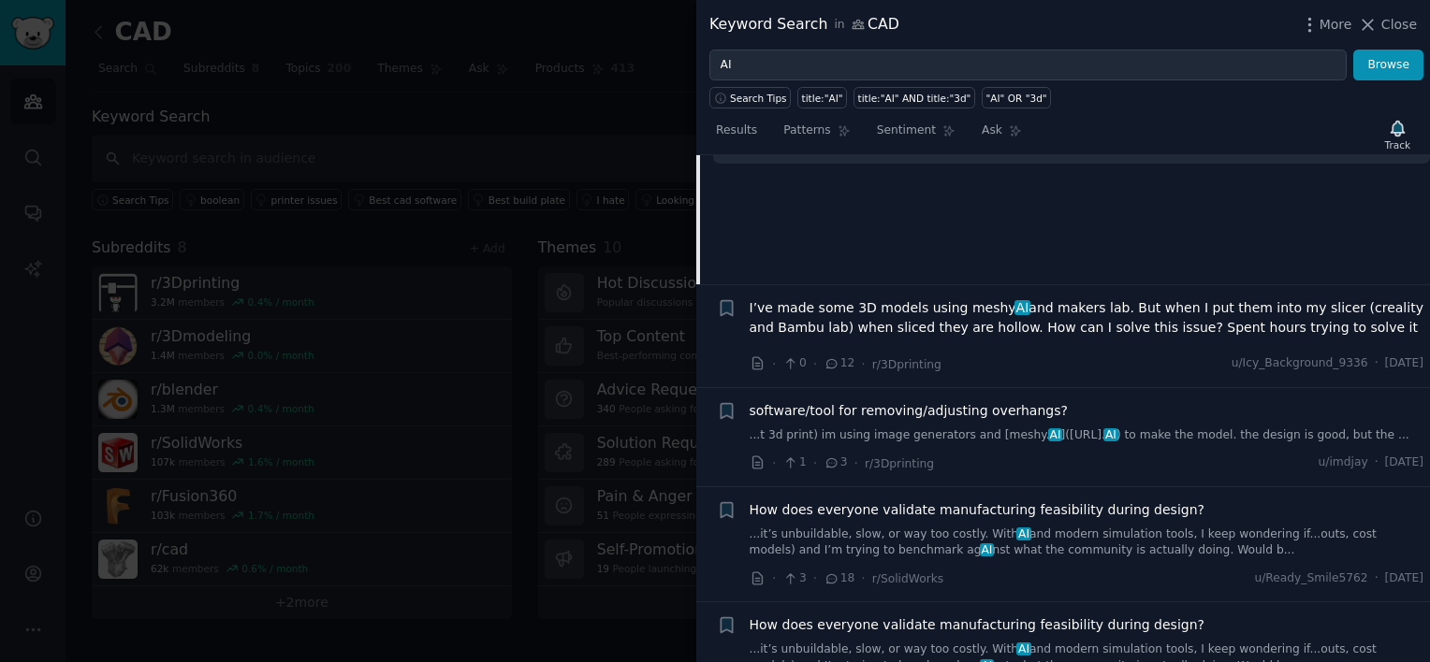
scroll to position [3758, 0]
click at [1086, 298] on span "I’ve made some 3D models using meshy AI and makers lab. But when I put them int…" at bounding box center [1086, 317] width 675 height 39
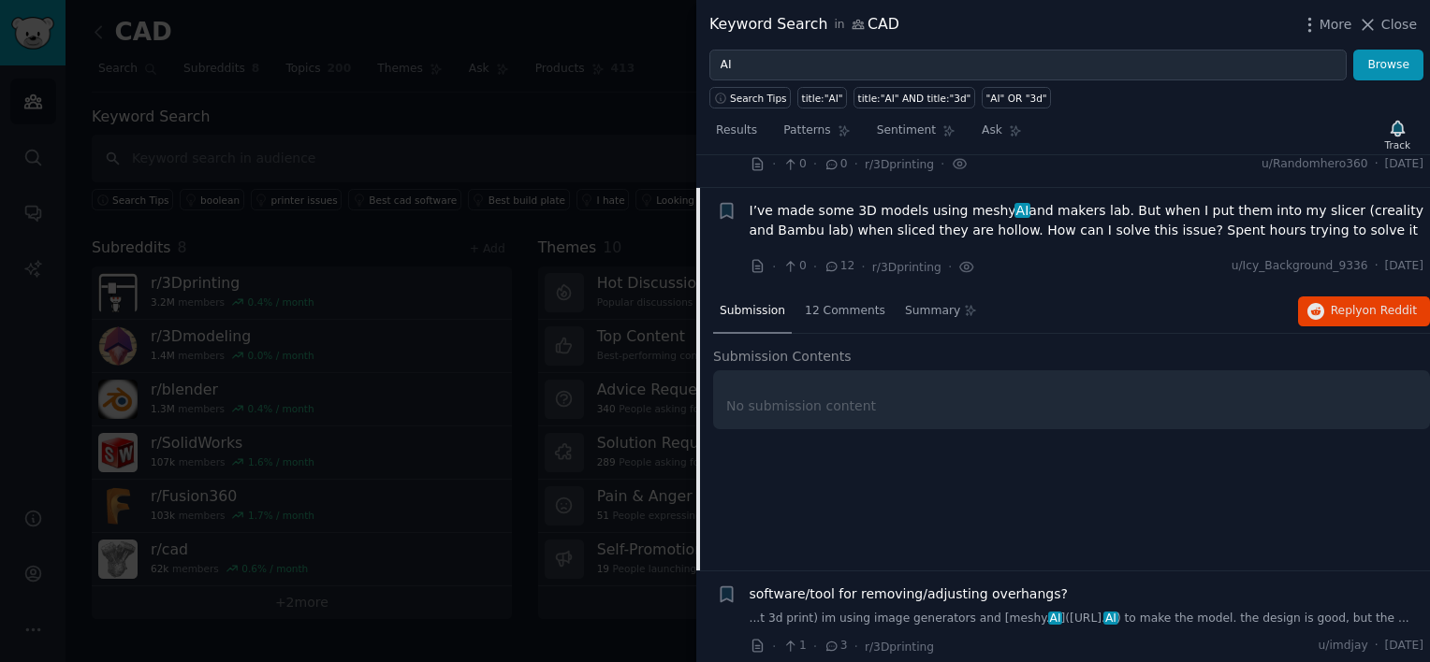
scroll to position [3567, 0]
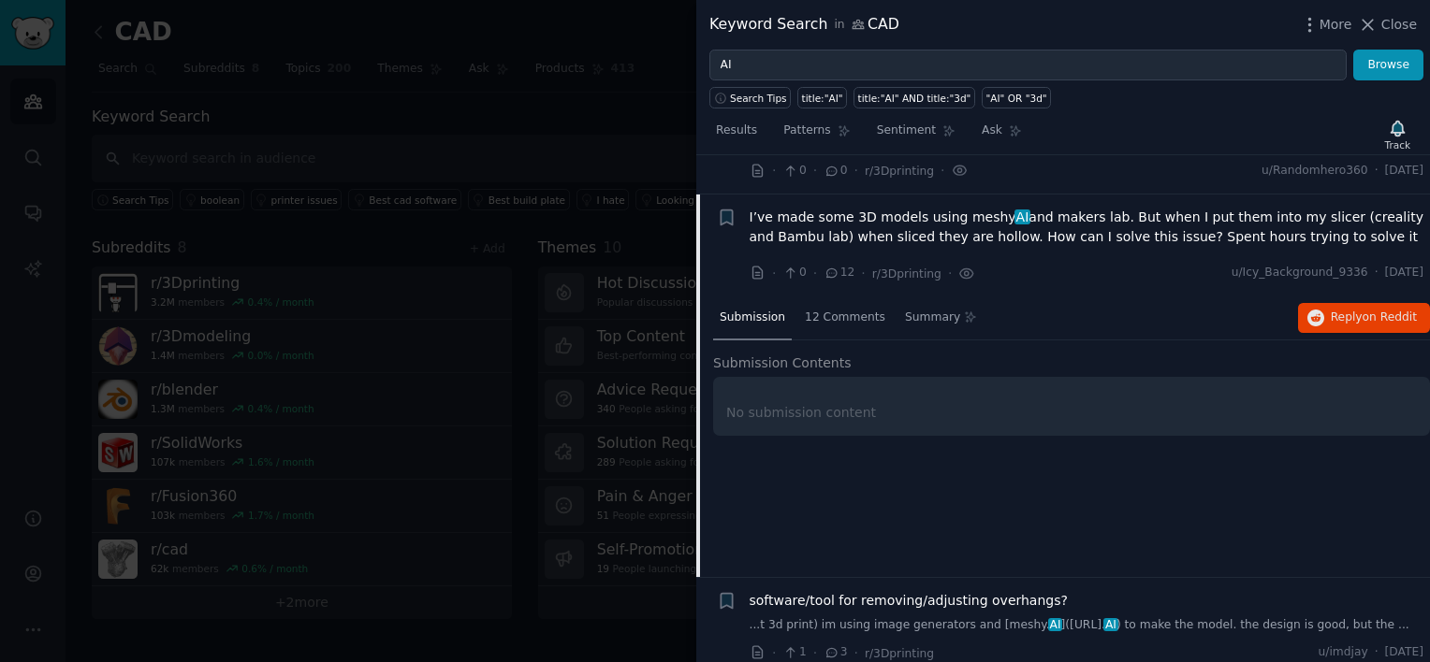
click at [1111, 208] on span "I’ve made some 3D models using meshy AI and makers lab. But when I put them int…" at bounding box center [1086, 227] width 675 height 39
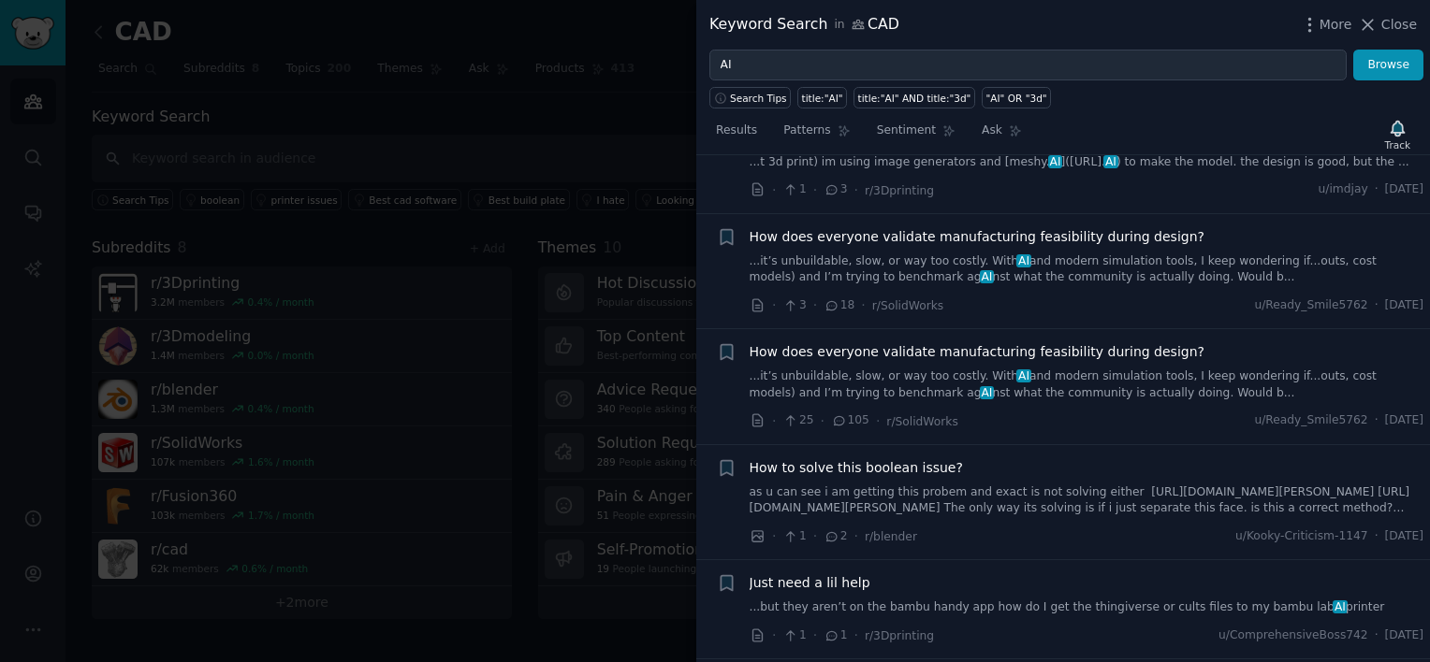
scroll to position [3653, 0]
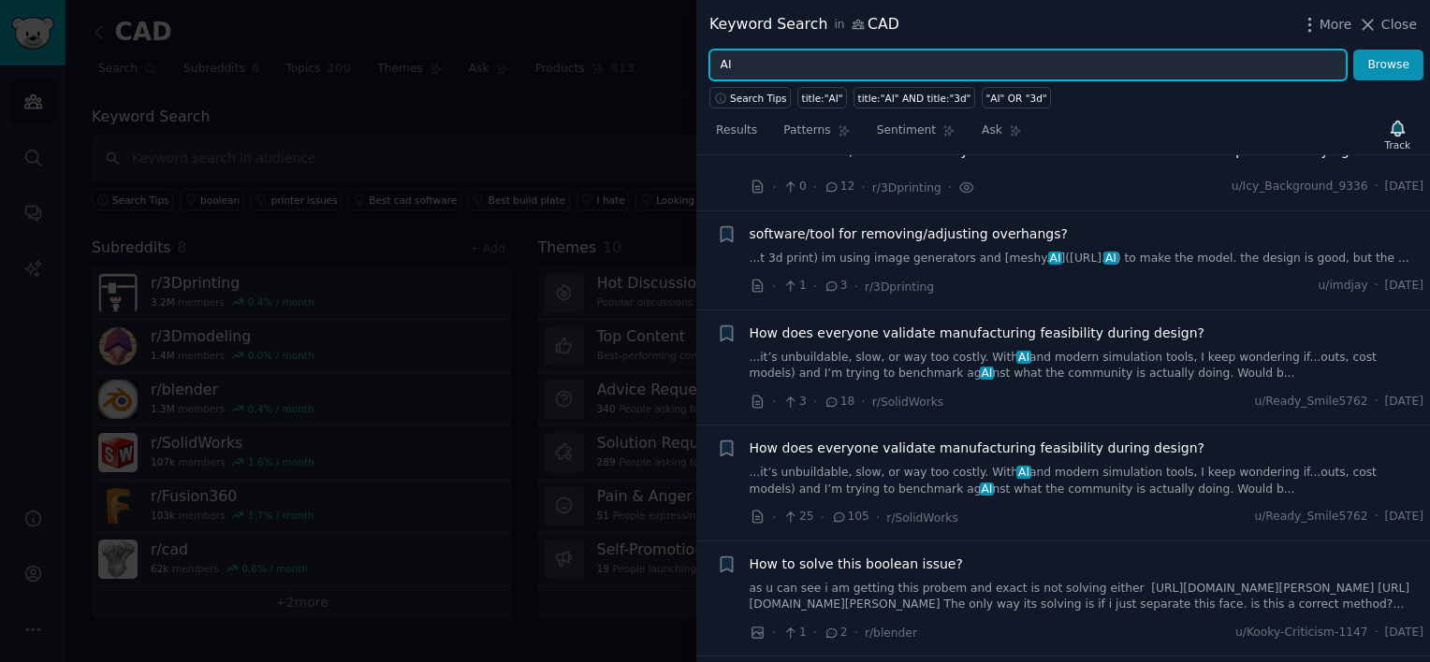
click at [743, 71] on input "AI" at bounding box center [1027, 66] width 637 height 32
type input "*AI*"
click at [1353, 50] on button "Browse" at bounding box center [1388, 66] width 70 height 32
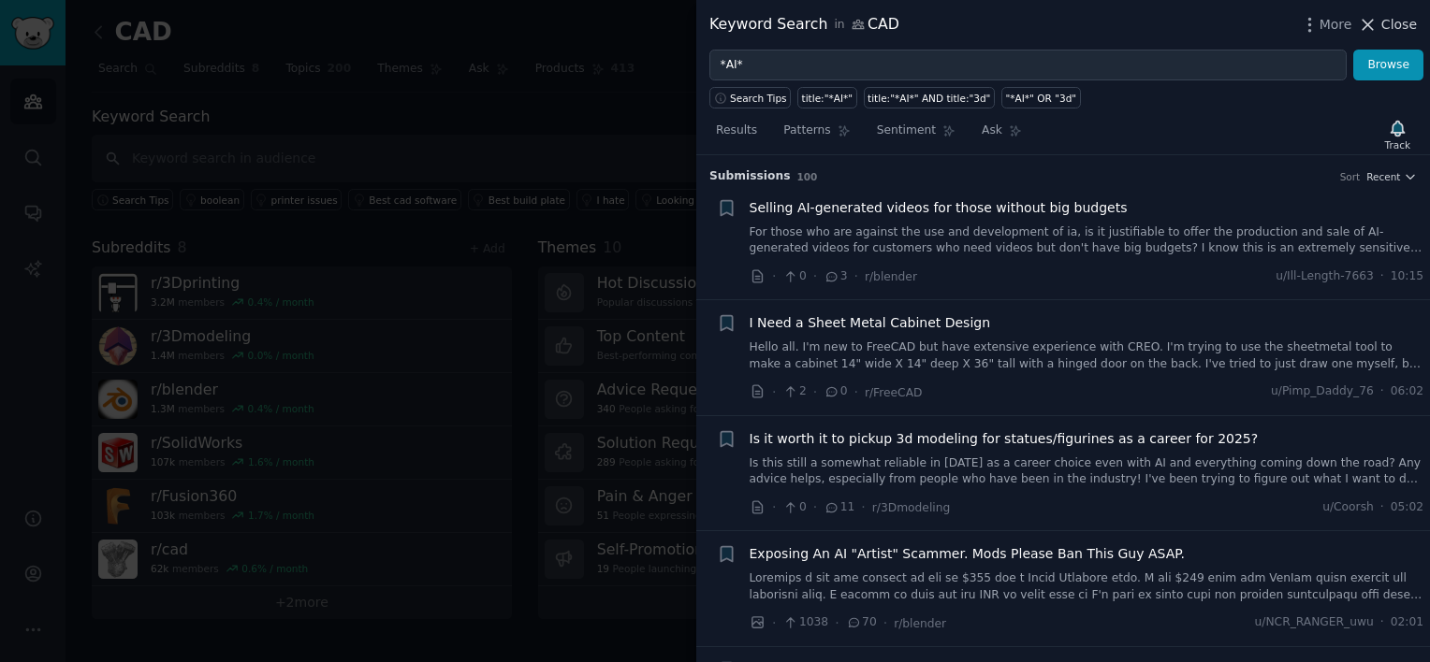
click at [1416, 26] on span "Close" at bounding box center [1399, 25] width 36 height 20
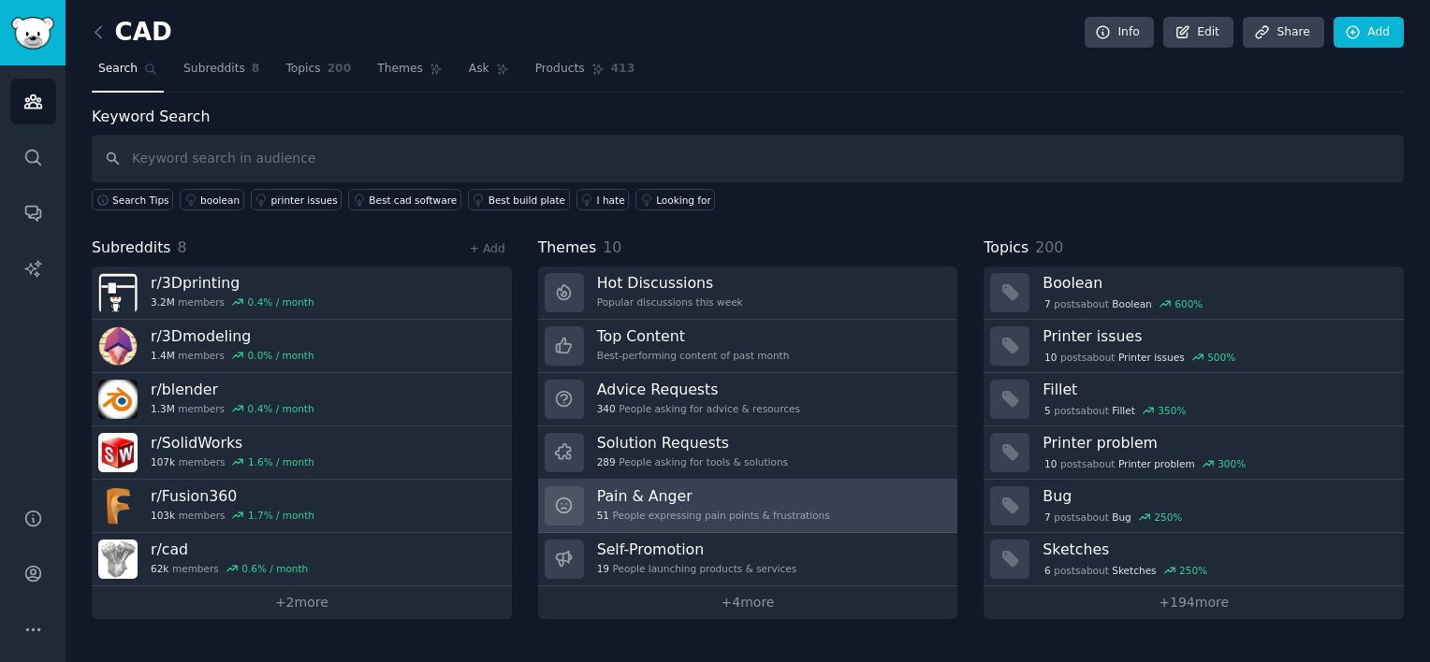
click at [704, 487] on h3 "Pain & Anger" at bounding box center [713, 497] width 233 height 20
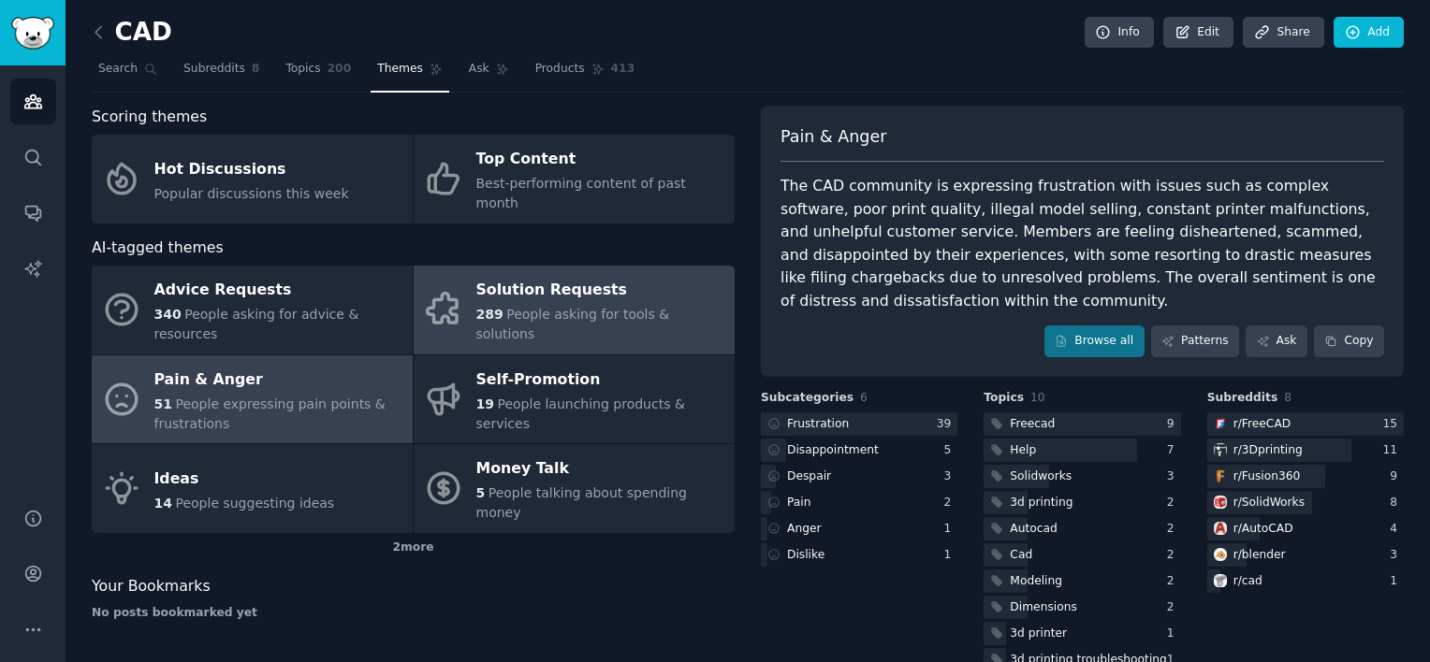
click at [441, 290] on icon at bounding box center [443, 309] width 39 height 39
